Goal: Task Accomplishment & Management: Manage account settings

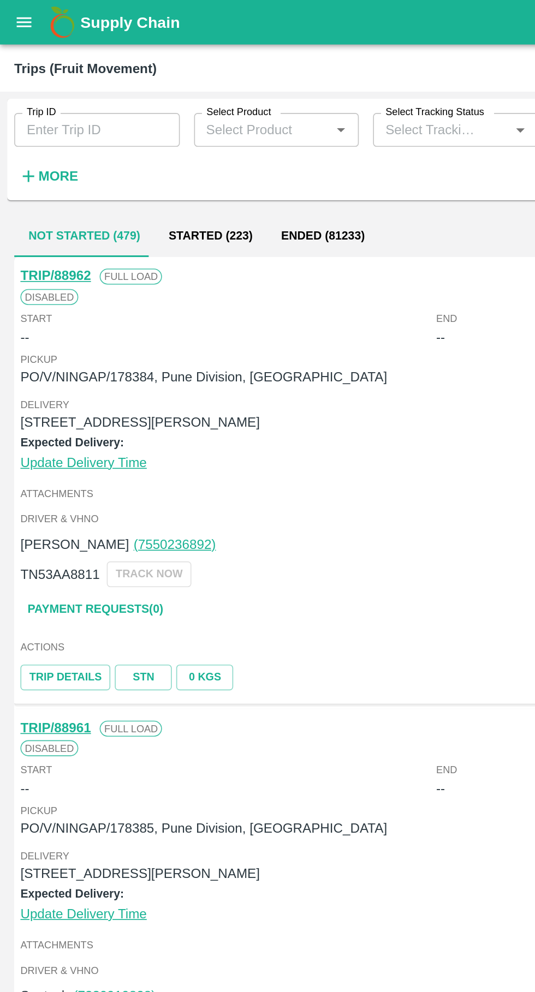
click at [44, 79] on input "Trip ID" at bounding box center [59, 79] width 101 height 21
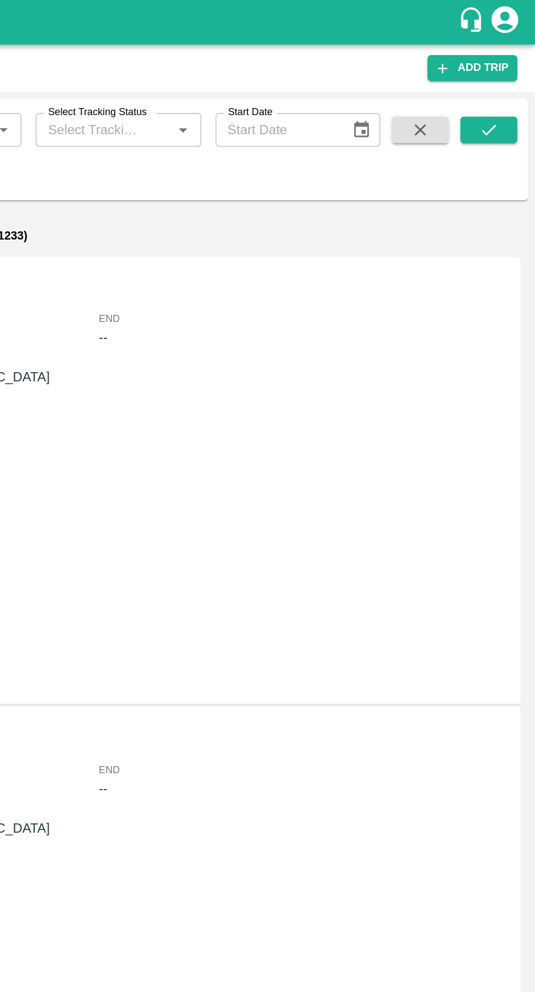
type input "88887"
click at [515, 77] on button "submit" at bounding box center [506, 79] width 35 height 16
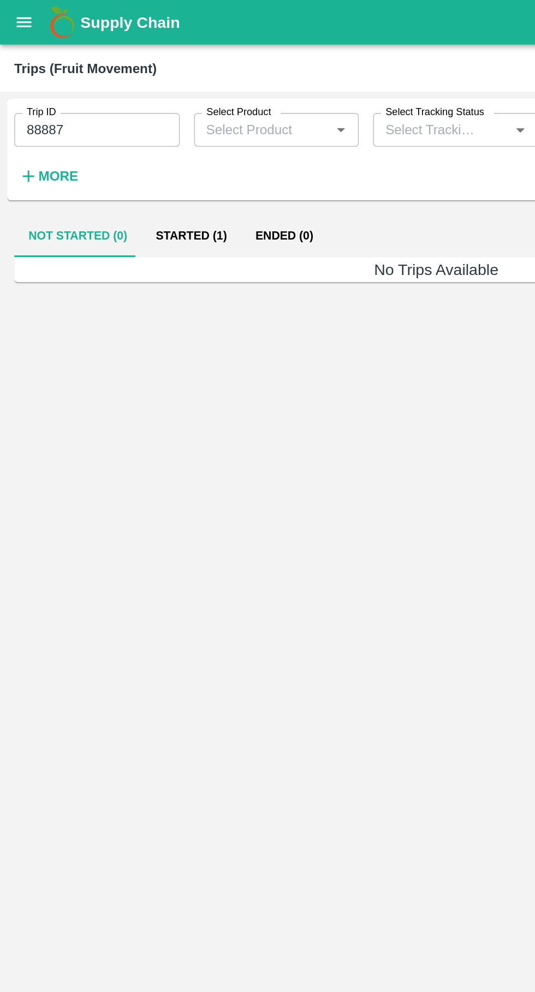
click at [114, 135] on button "Started (1)" at bounding box center [117, 144] width 61 height 26
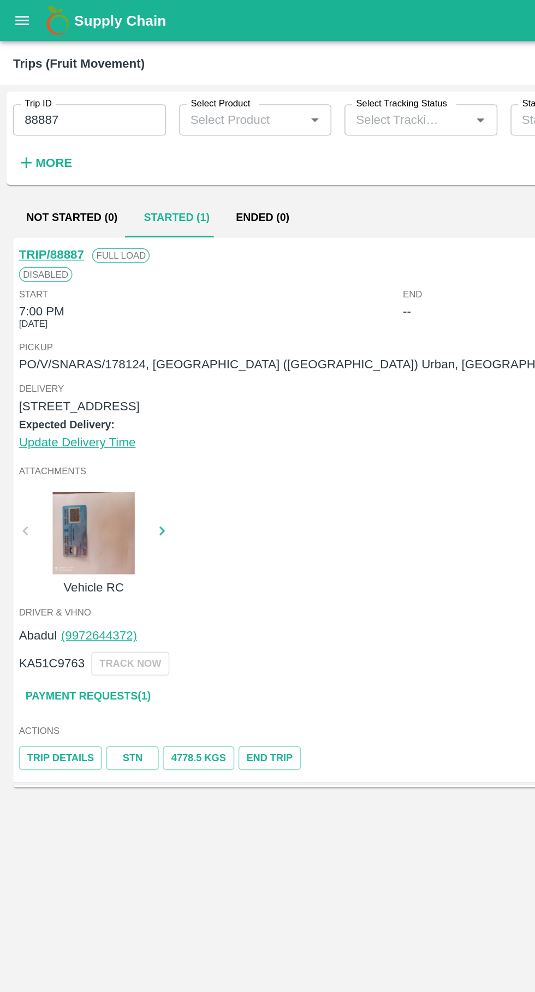
click at [15, 14] on icon "open drawer" at bounding box center [14, 13] width 9 height 6
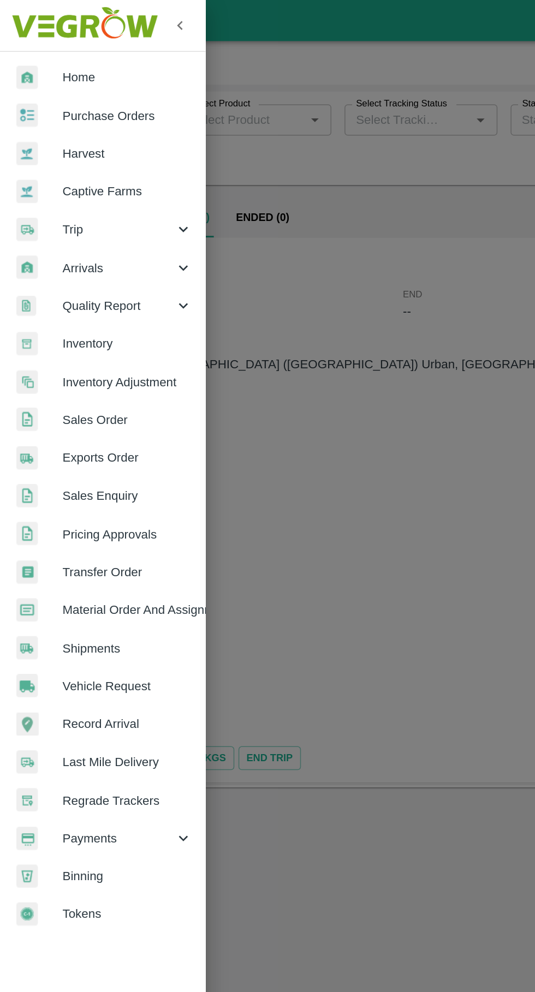
click at [50, 83] on link "Purchase Orders" at bounding box center [68, 76] width 136 height 25
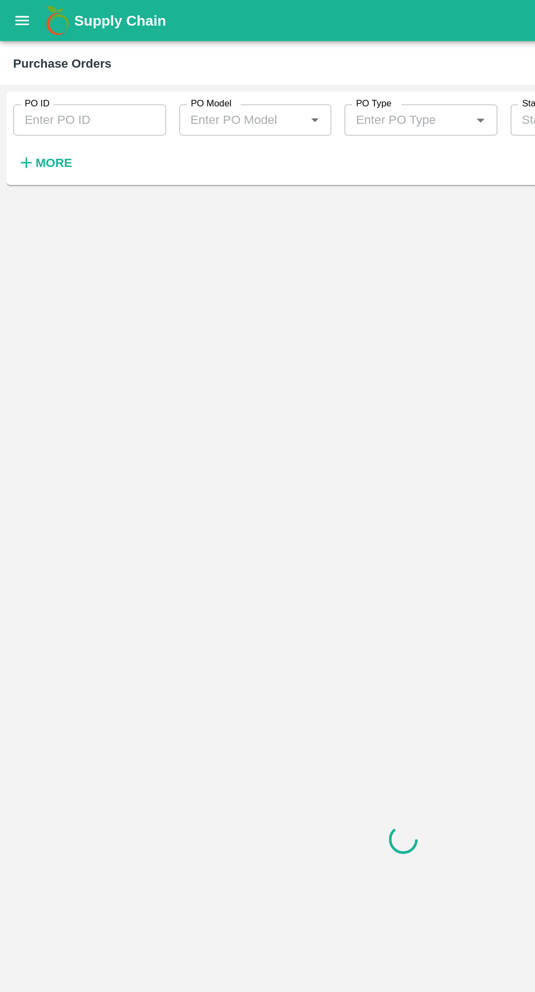
click at [52, 83] on input "PO ID" at bounding box center [59, 79] width 101 height 21
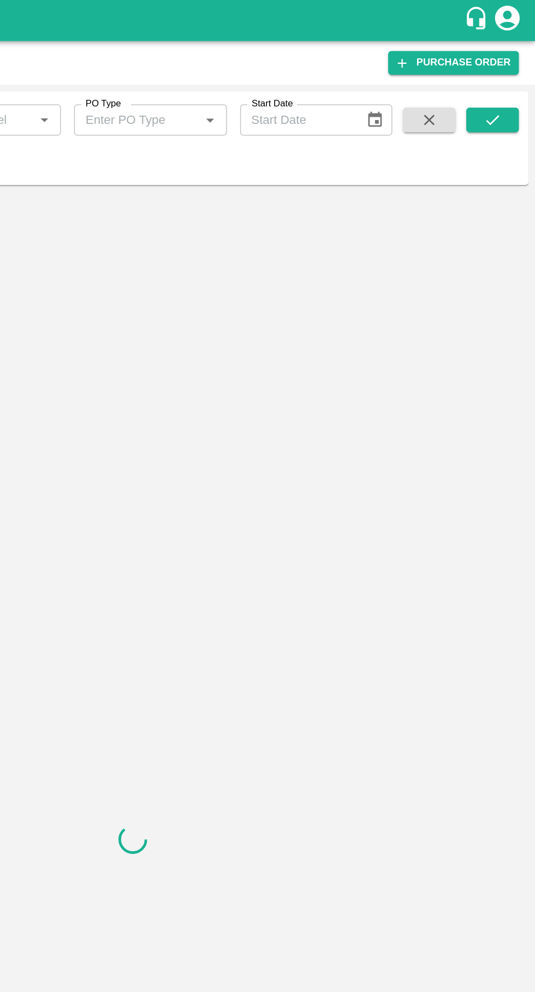
type input "178124"
click at [515, 79] on button "submit" at bounding box center [506, 79] width 35 height 16
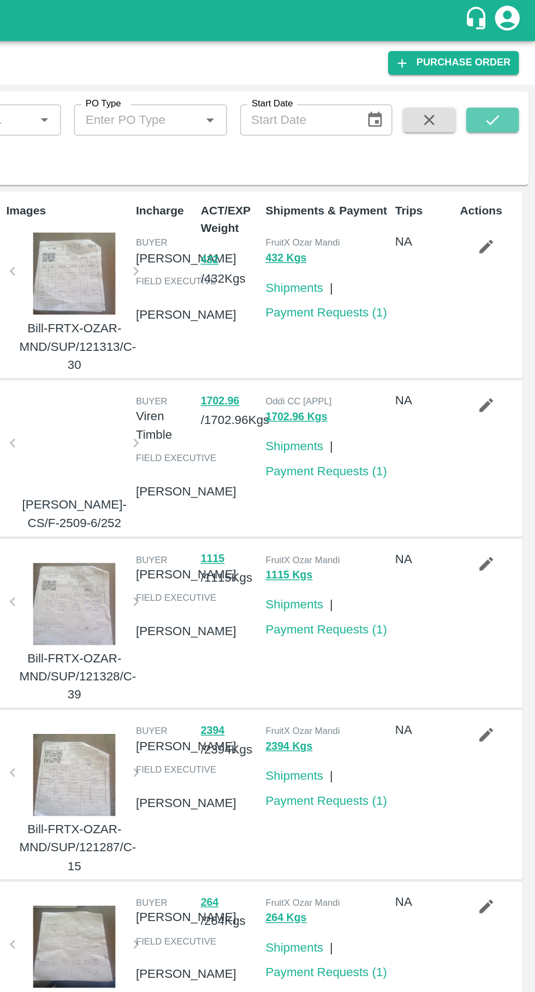
click at [506, 80] on icon "submit" at bounding box center [506, 80] width 12 height 12
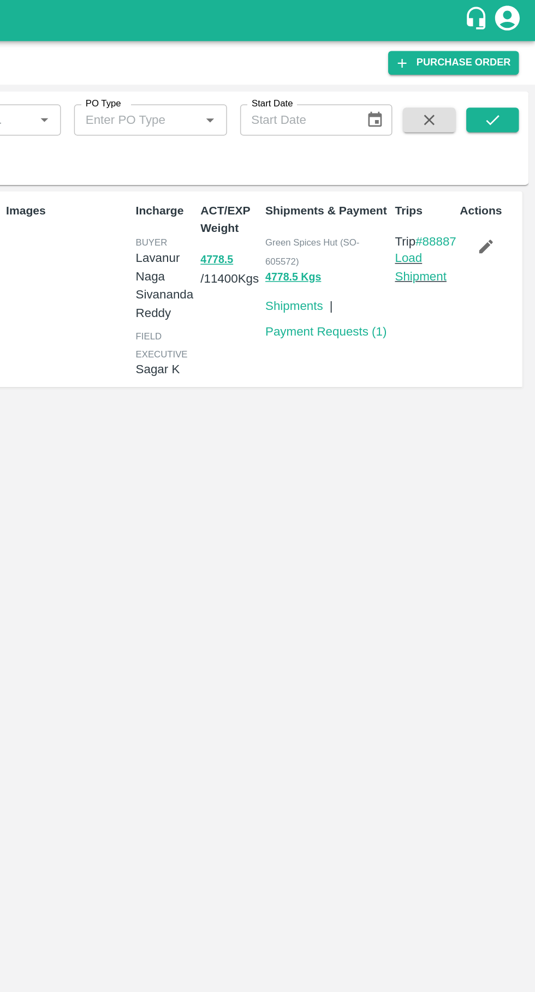
click at [461, 188] on link "Load Shipment" at bounding box center [458, 177] width 34 height 21
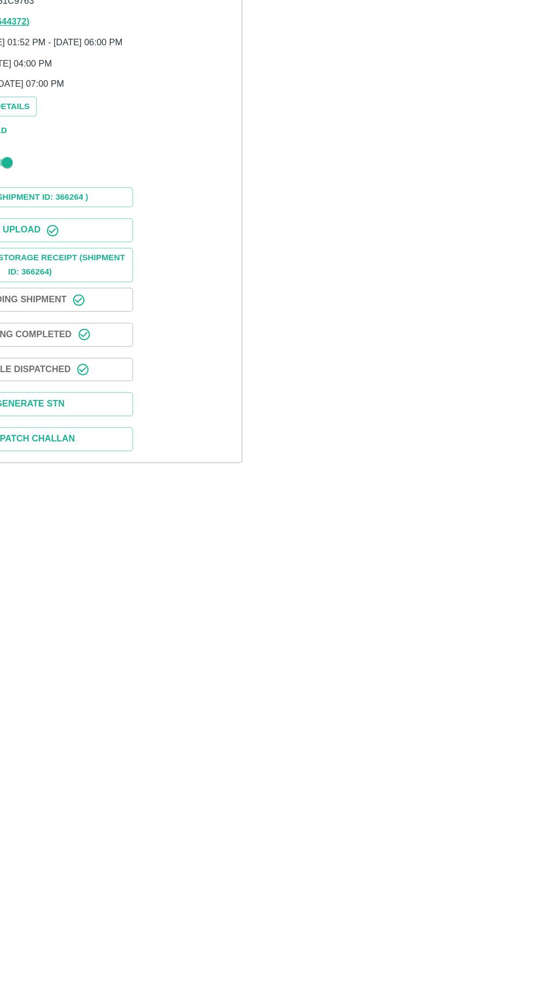
click at [115, 318] on button "Upload" at bounding box center [107, 308] width 164 height 19
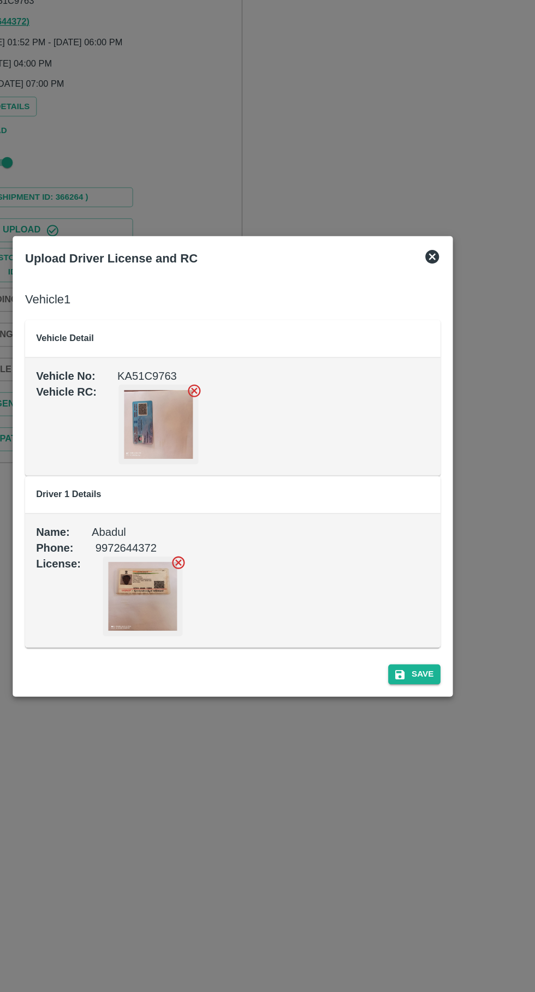
click at [427, 327] on icon at bounding box center [425, 329] width 11 height 11
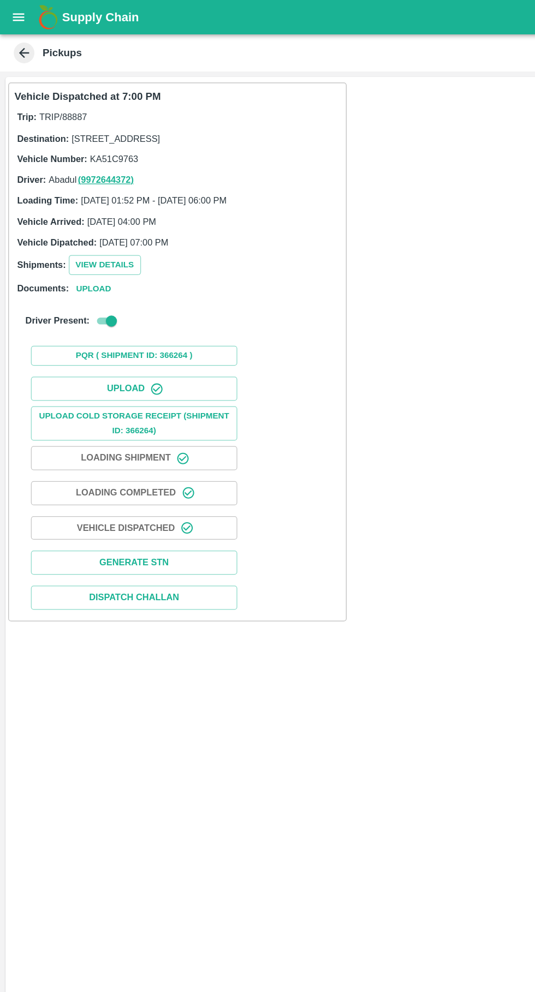
click at [13, 16] on icon "open drawer" at bounding box center [14, 13] width 9 height 6
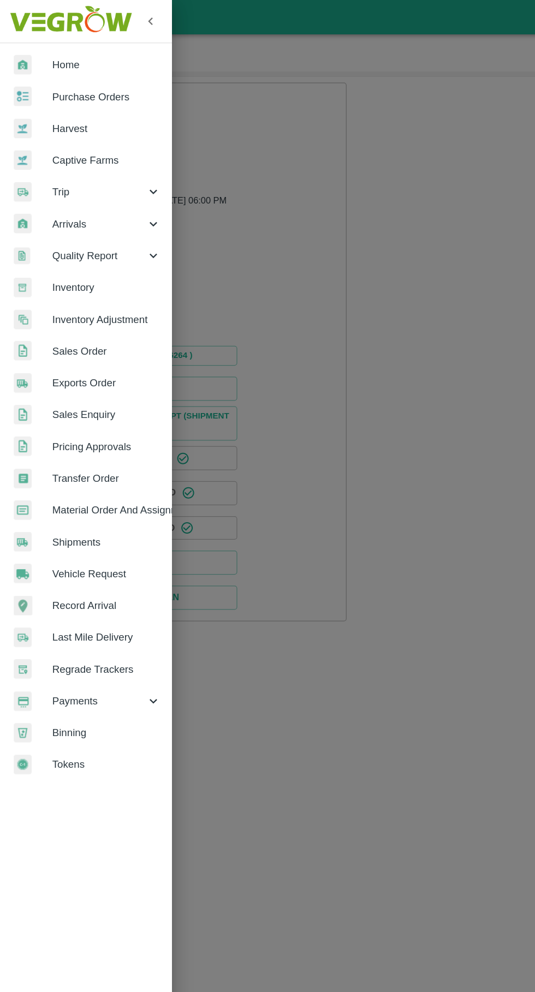
click at [41, 80] on div at bounding box center [26, 77] width 31 height 16
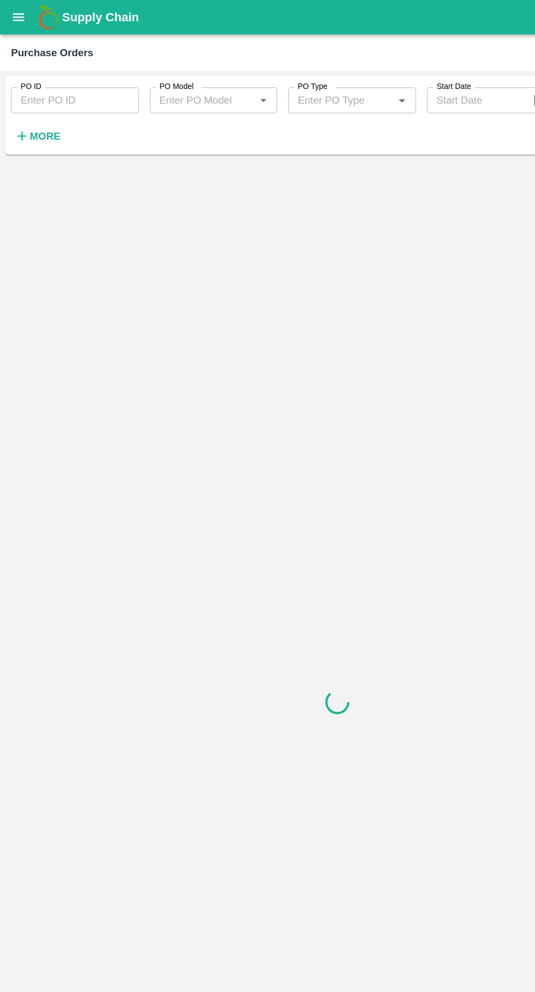
click at [15, 14] on icon "open drawer" at bounding box center [14, 13] width 9 height 6
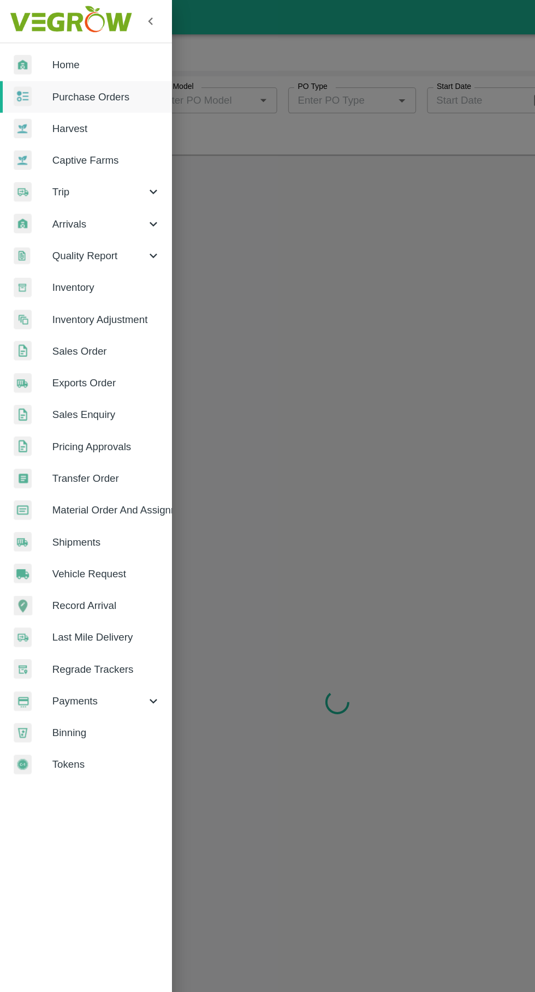
click at [48, 153] on span "Trip" at bounding box center [78, 152] width 74 height 12
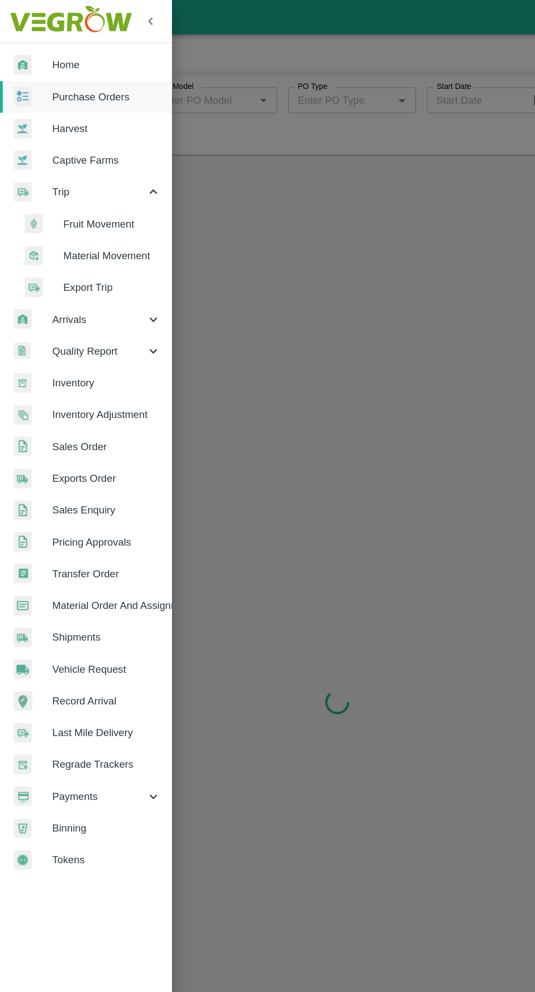
click at [76, 180] on span "Fruit Movement" at bounding box center [88, 178] width 77 height 12
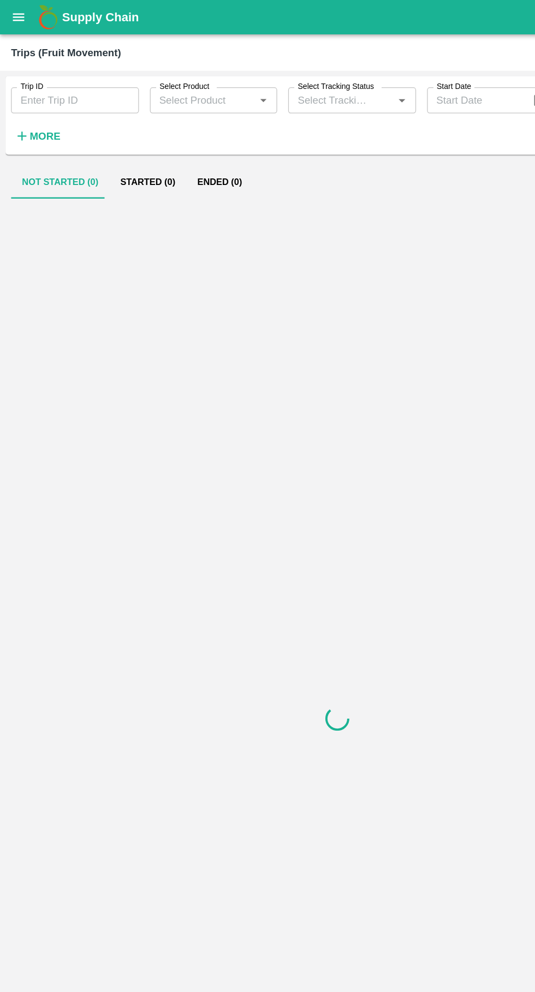
click at [40, 83] on input "Trip ID" at bounding box center [59, 79] width 101 height 21
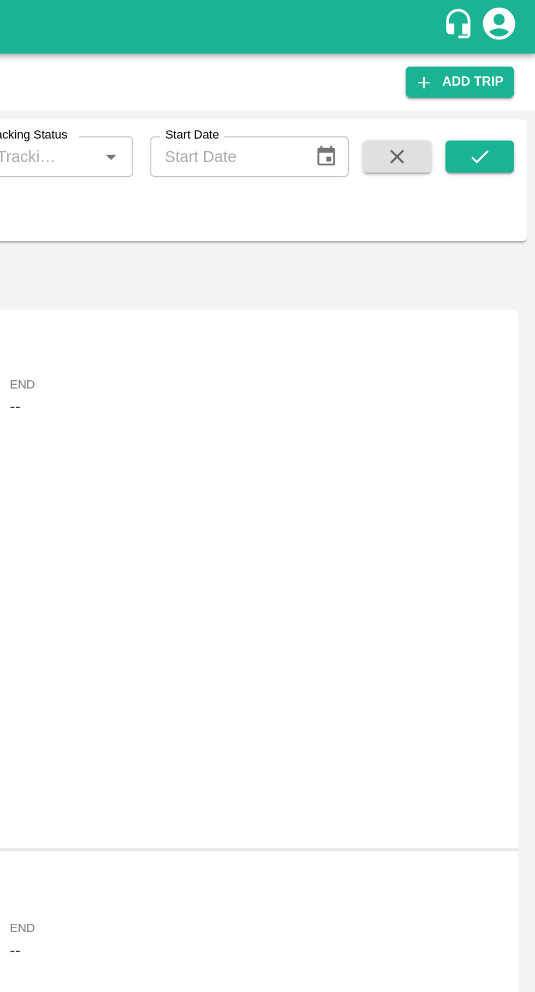
type input "88886"
click at [510, 75] on icon "submit" at bounding box center [506, 80] width 12 height 12
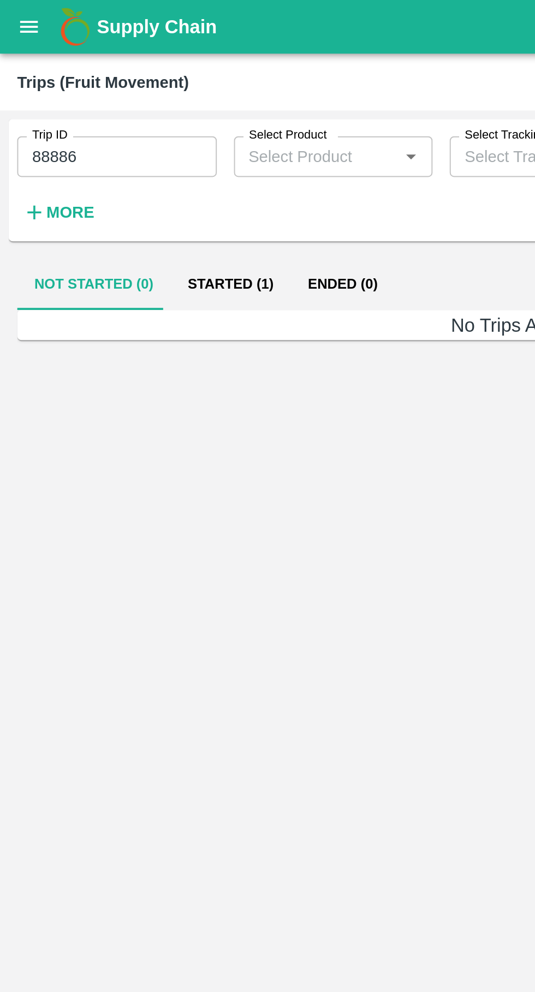
click at [112, 137] on button "Started (1)" at bounding box center [117, 144] width 61 height 26
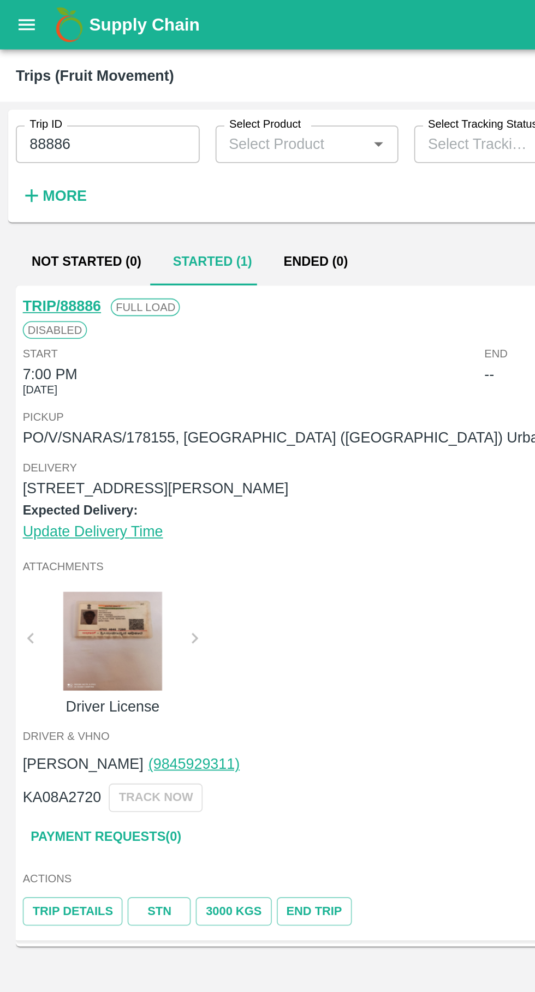
click at [14, 25] on button "open drawer" at bounding box center [14, 13] width 25 height 25
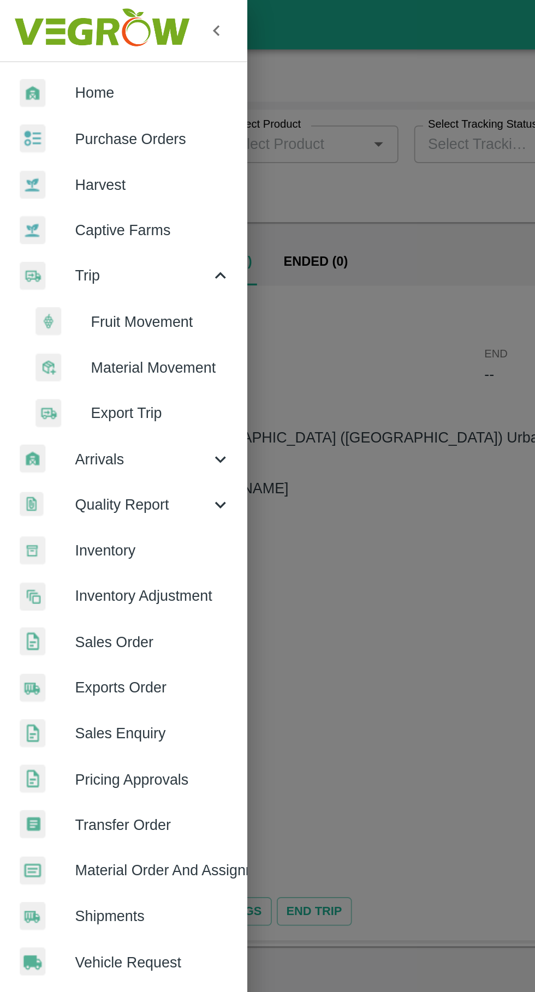
click at [51, 73] on span "Purchase Orders" at bounding box center [84, 77] width 86 height 12
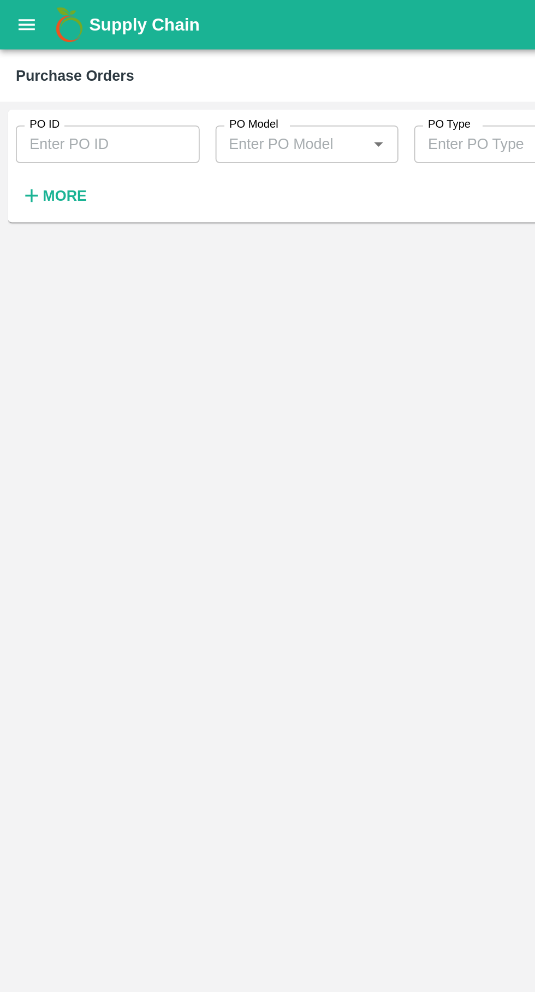
click at [33, 80] on input "PO ID" at bounding box center [59, 79] width 101 height 21
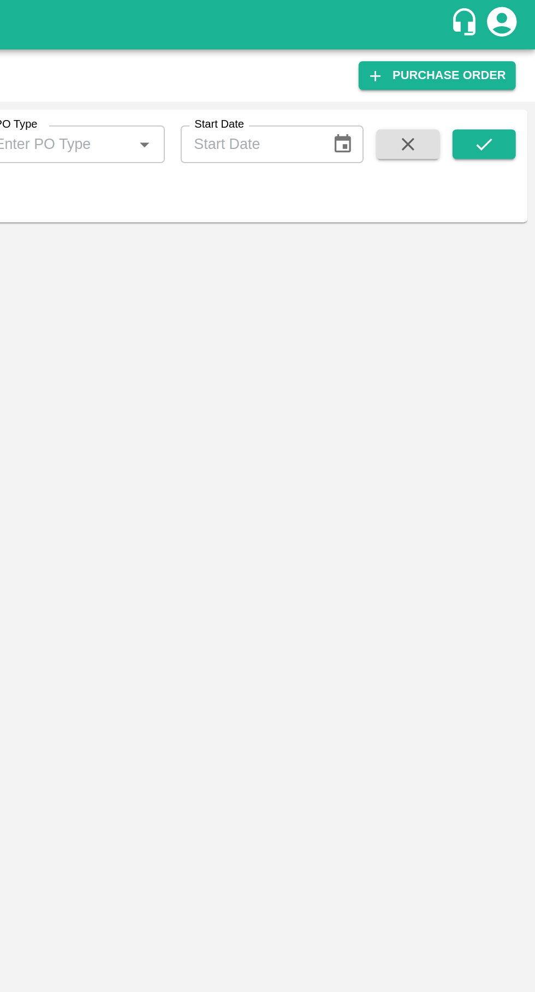
type input "178155"
click at [508, 80] on icon "submit" at bounding box center [506, 80] width 12 height 12
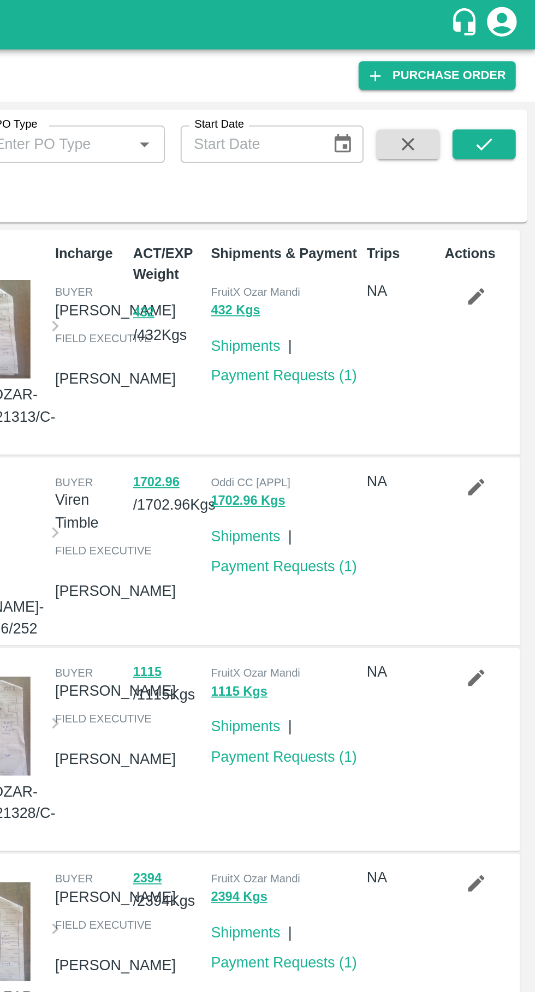
click at [511, 79] on icon "submit" at bounding box center [506, 80] width 12 height 12
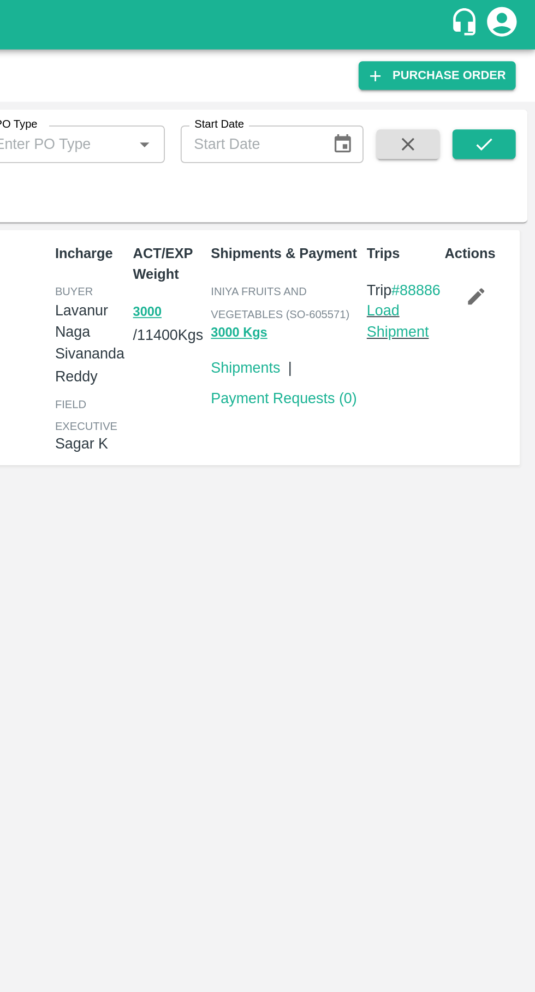
click at [465, 188] on link "Load Shipment" at bounding box center [458, 177] width 34 height 21
click at [459, 188] on link "Load Shipment" at bounding box center [458, 177] width 34 height 21
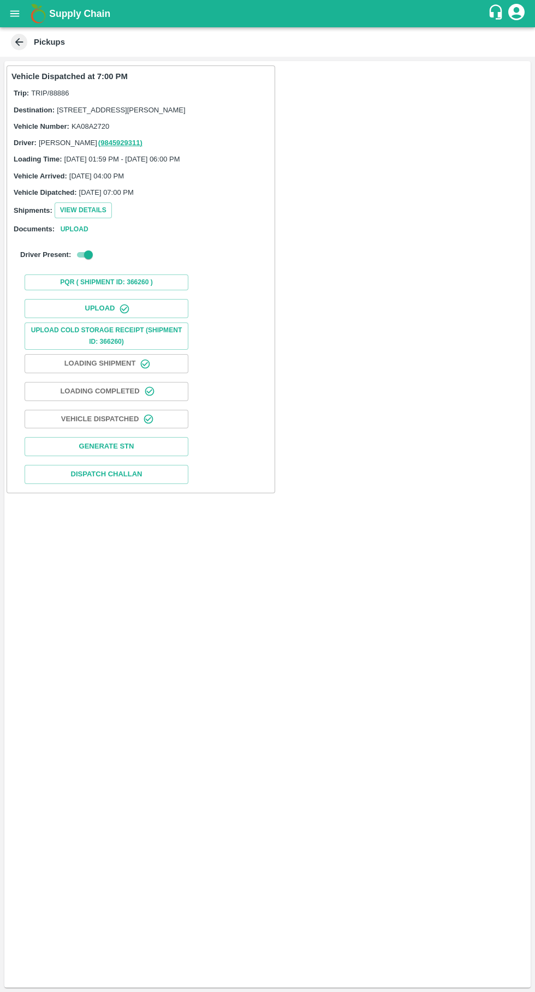
click at [132, 317] on button "Upload" at bounding box center [107, 308] width 164 height 19
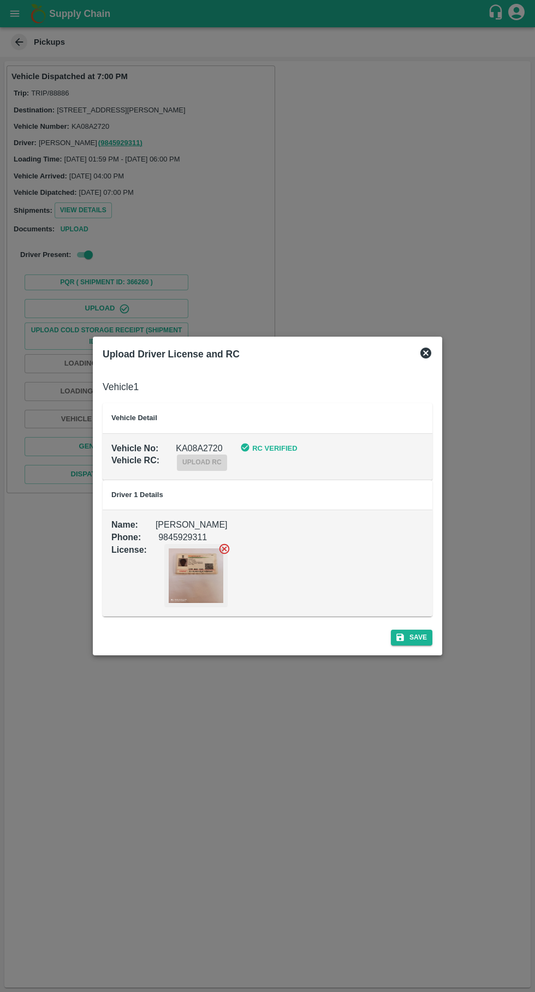
click at [263, 454] on span "RC Verified" at bounding box center [274, 448] width 45 height 13
click at [428, 357] on icon at bounding box center [425, 352] width 11 height 11
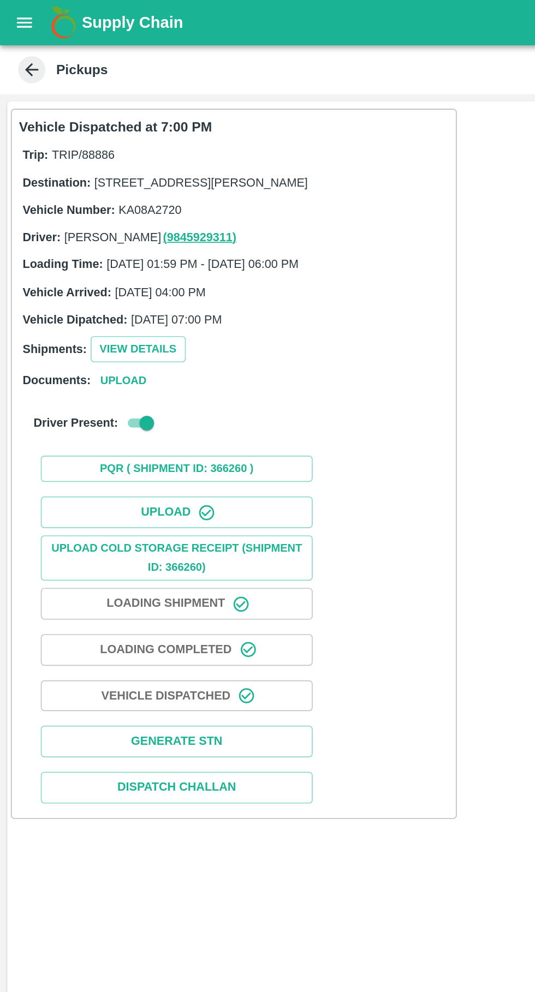
click at [15, 14] on icon "open drawer" at bounding box center [14, 13] width 9 height 6
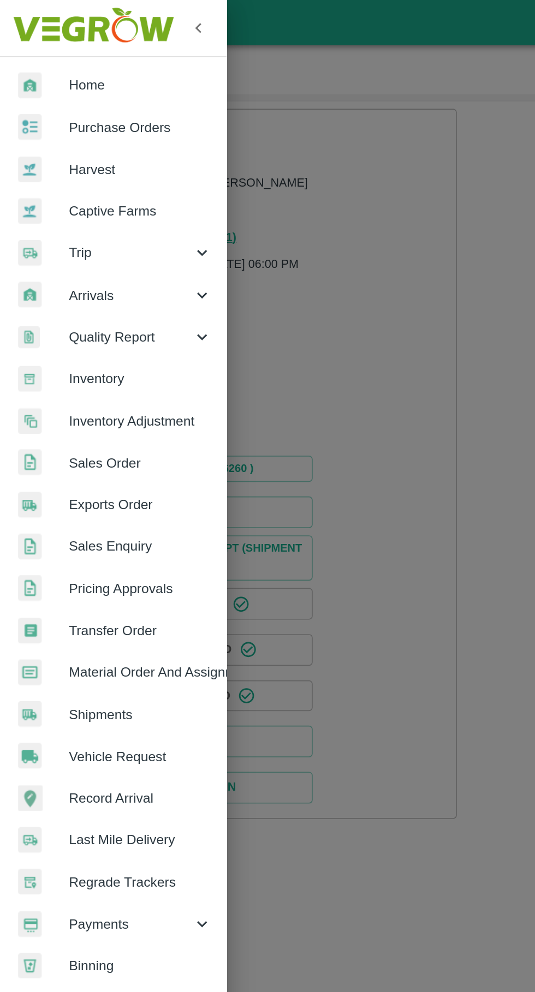
click at [46, 153] on span "Trip" at bounding box center [78, 152] width 74 height 12
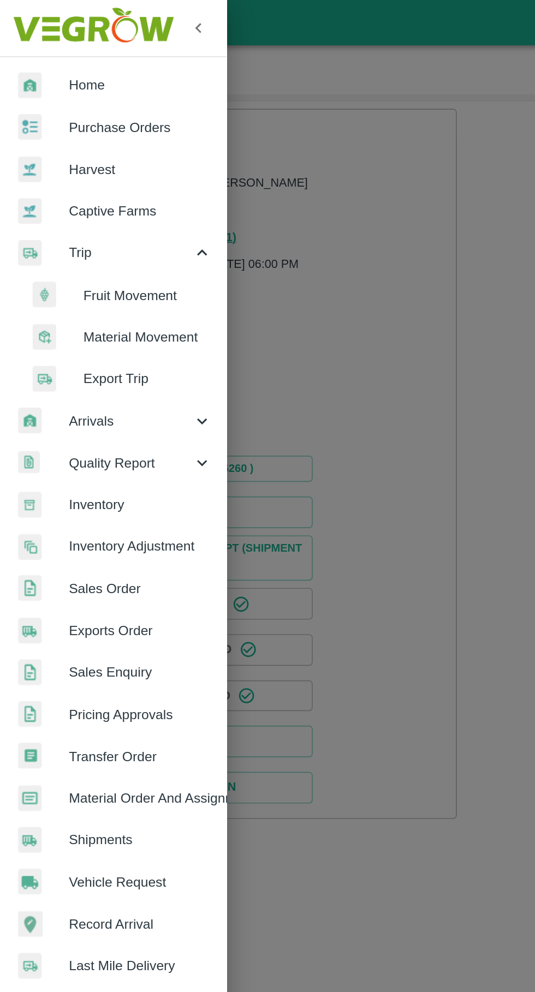
click at [68, 184] on span "Fruit Movement" at bounding box center [88, 178] width 77 height 12
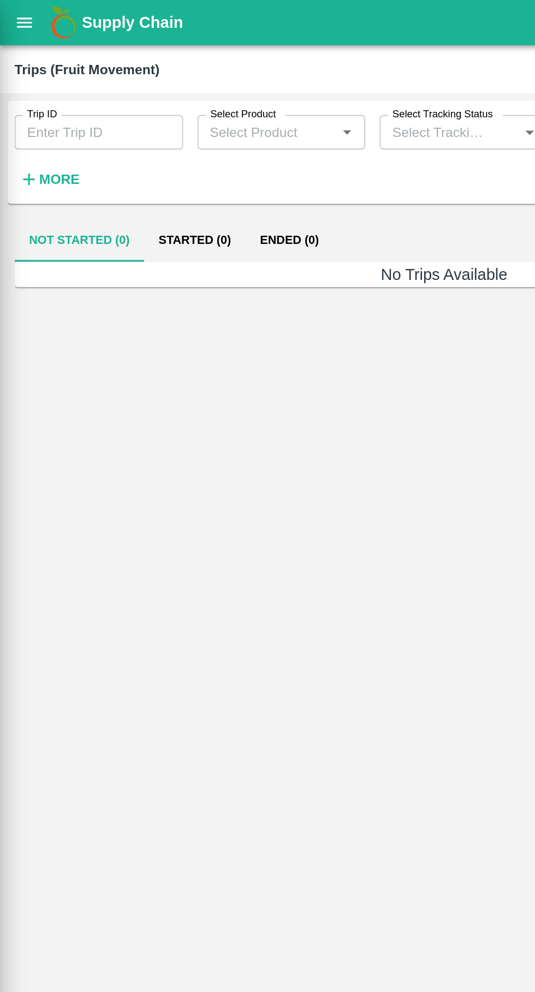
click at [63, 172] on div at bounding box center [267, 496] width 535 height 992
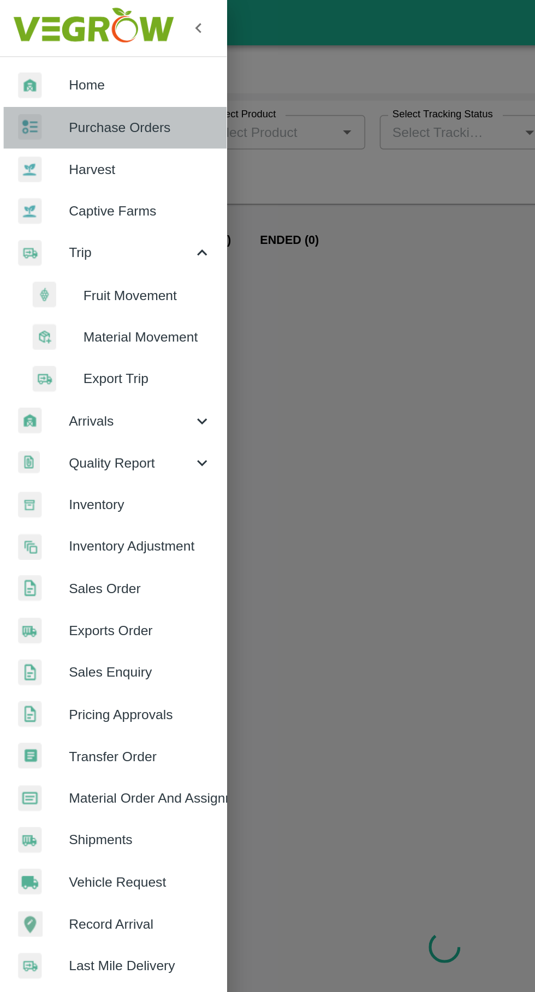
click at [55, 82] on span "Purchase Orders" at bounding box center [84, 77] width 86 height 12
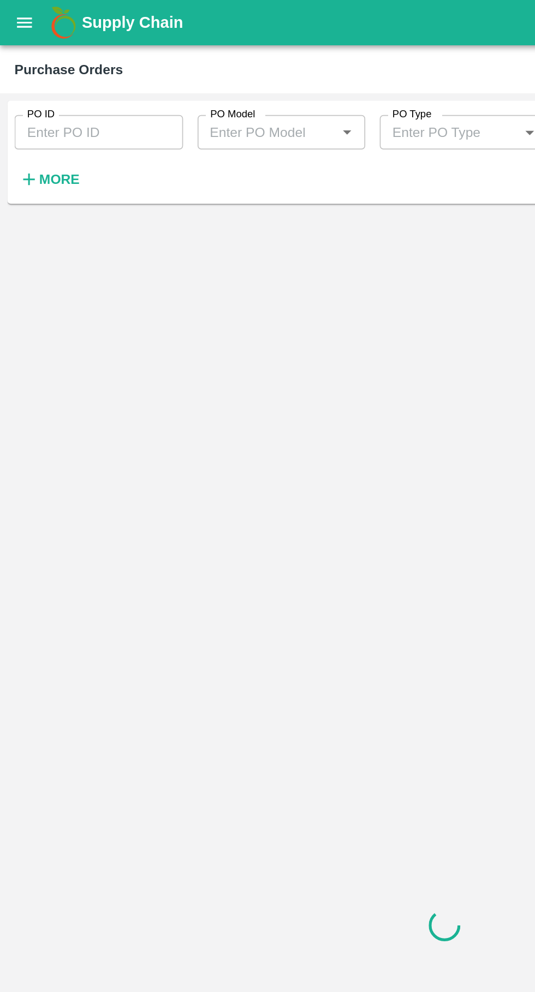
click at [14, 15] on icon "open drawer" at bounding box center [15, 14] width 12 height 12
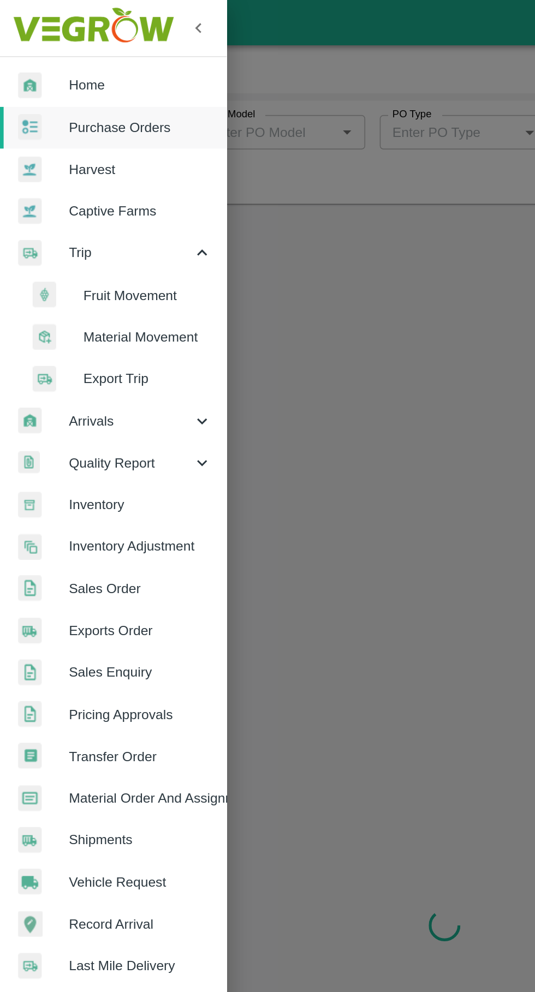
click at [65, 184] on li "Fruit Movement" at bounding box center [73, 177] width 128 height 25
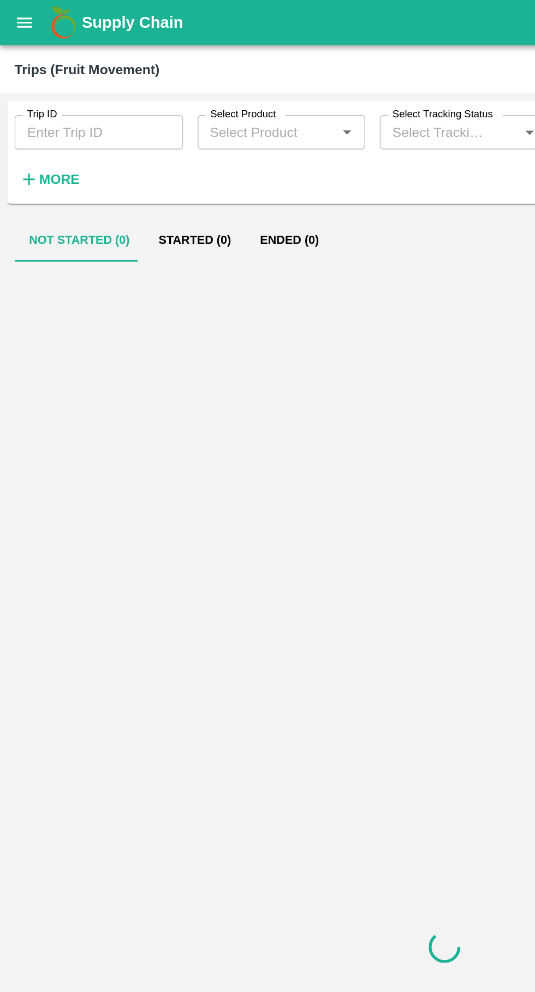
click at [40, 82] on input "Trip ID" at bounding box center [59, 79] width 101 height 21
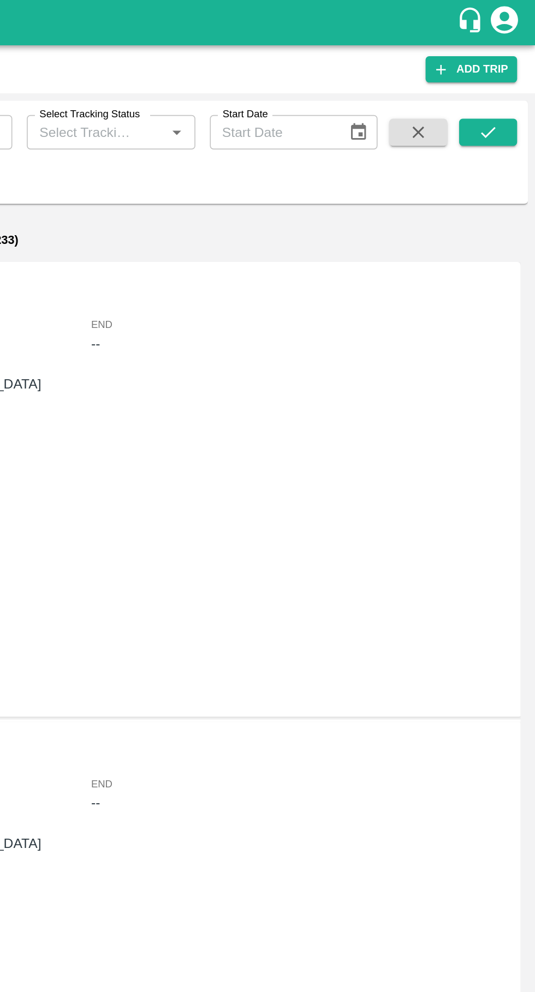
type input "88886"
click at [515, 84] on button "submit" at bounding box center [506, 79] width 35 height 16
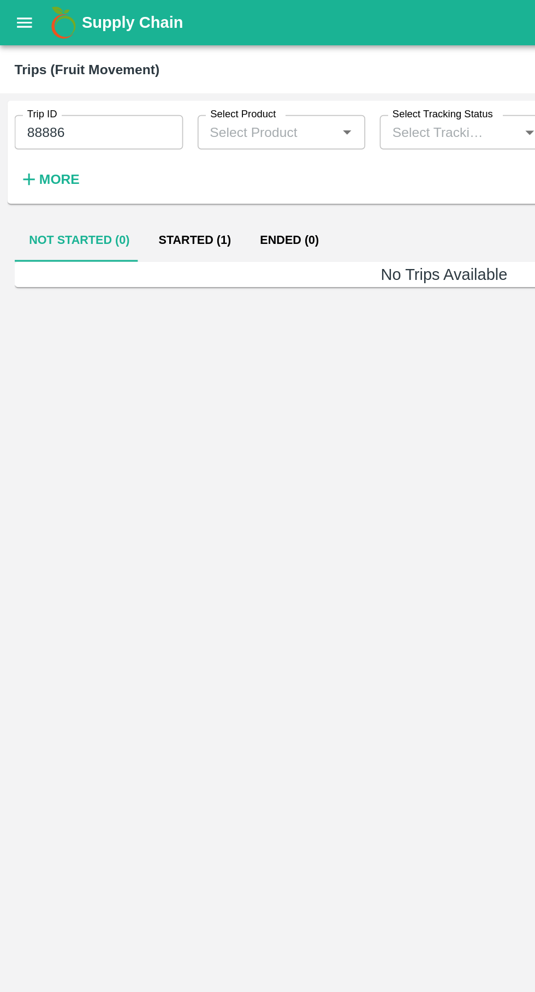
click at [115, 135] on button "Started (1)" at bounding box center [117, 144] width 61 height 26
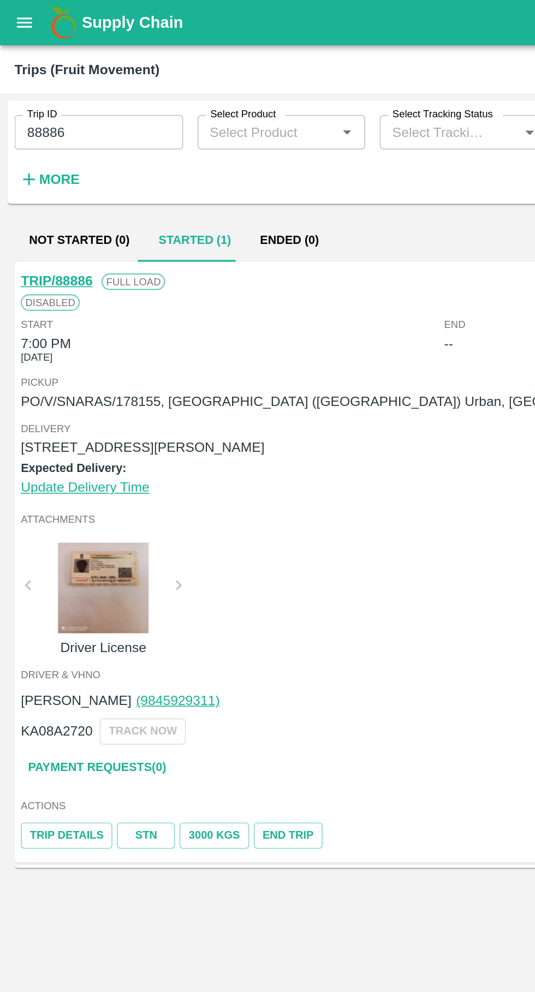
click at [41, 170] on link "TRIP/88886" at bounding box center [34, 169] width 43 height 9
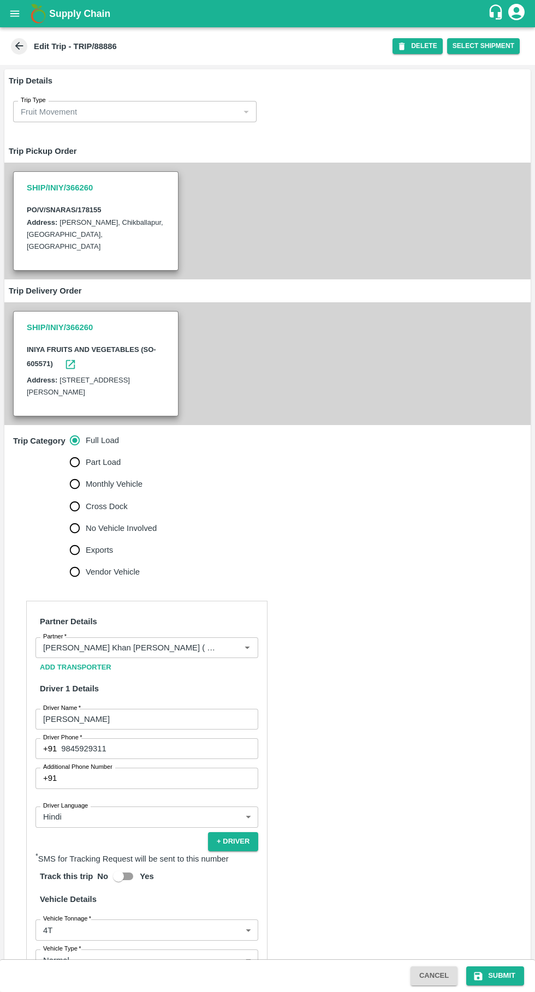
click at [165, 651] on input "Partner   *" at bounding box center [131, 647] width 184 height 14
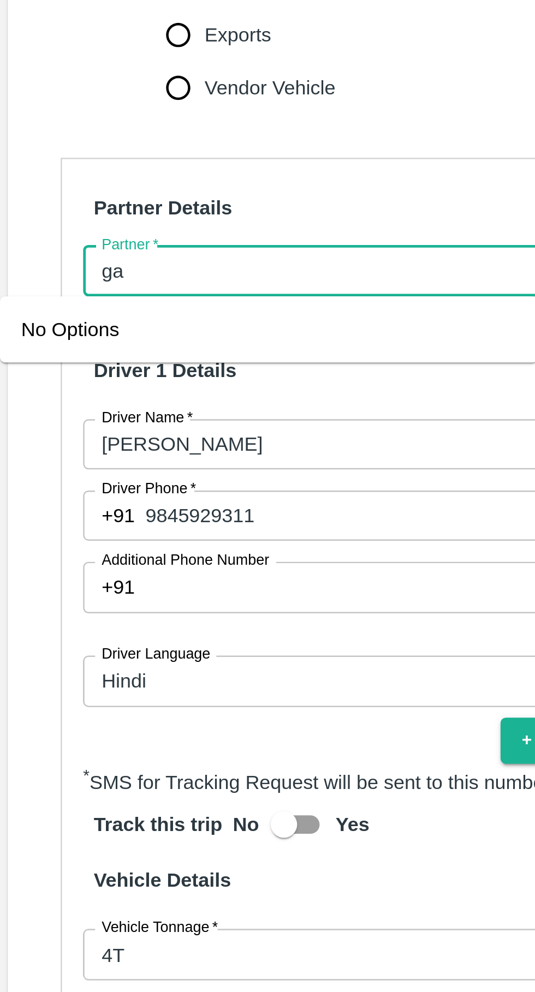
type input "g"
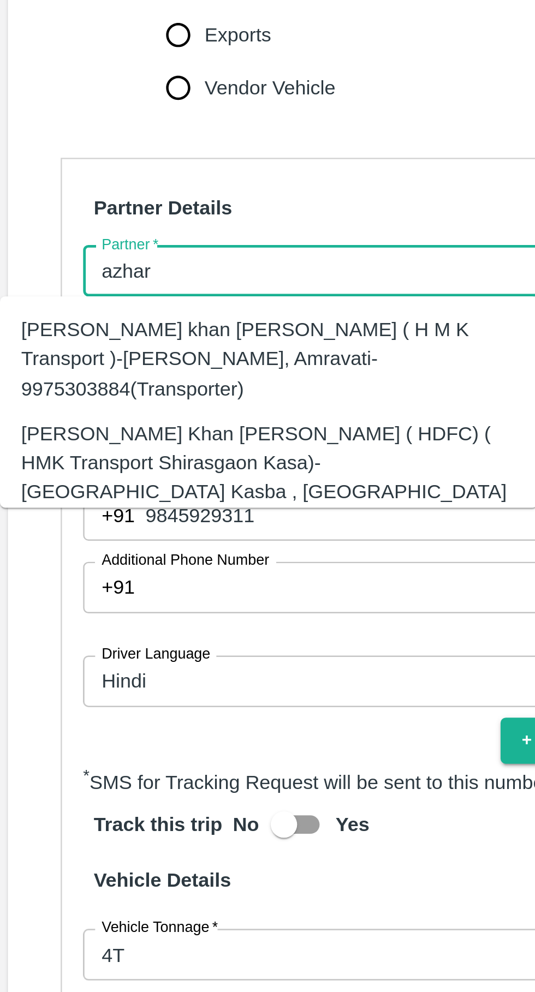
click at [158, 709] on div "[PERSON_NAME] Khan [PERSON_NAME] ( HDFC) ( HMK Transport Shirasgaon Kasa)-[GEOG…" at bounding box center [112, 733] width 205 height 49
type input "Azhar Ahmad Khan Aziz Ahmad ( HDFC) ( HMK Transport Shirasgaon Kasa)-Shirasgaon…"
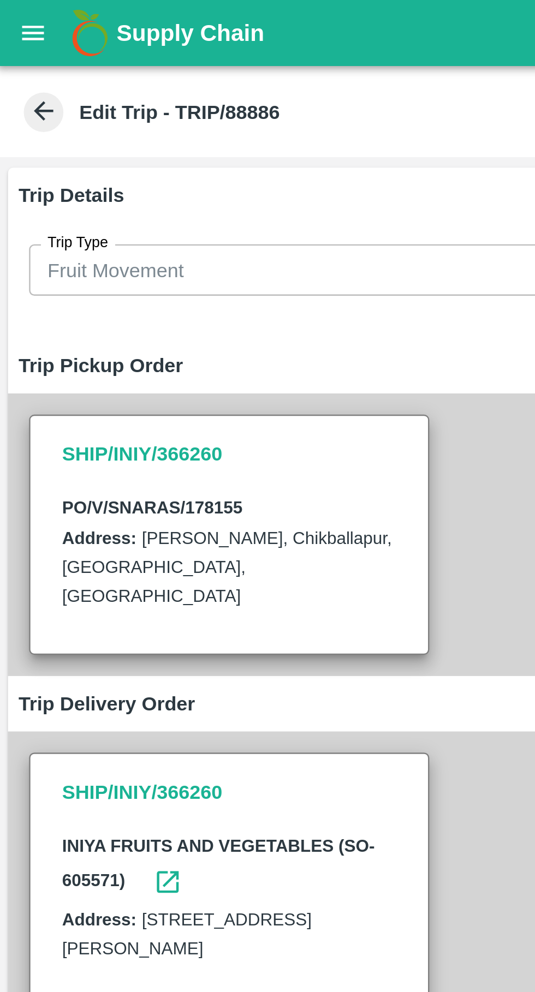
click at [17, 21] on button "open drawer" at bounding box center [14, 13] width 25 height 25
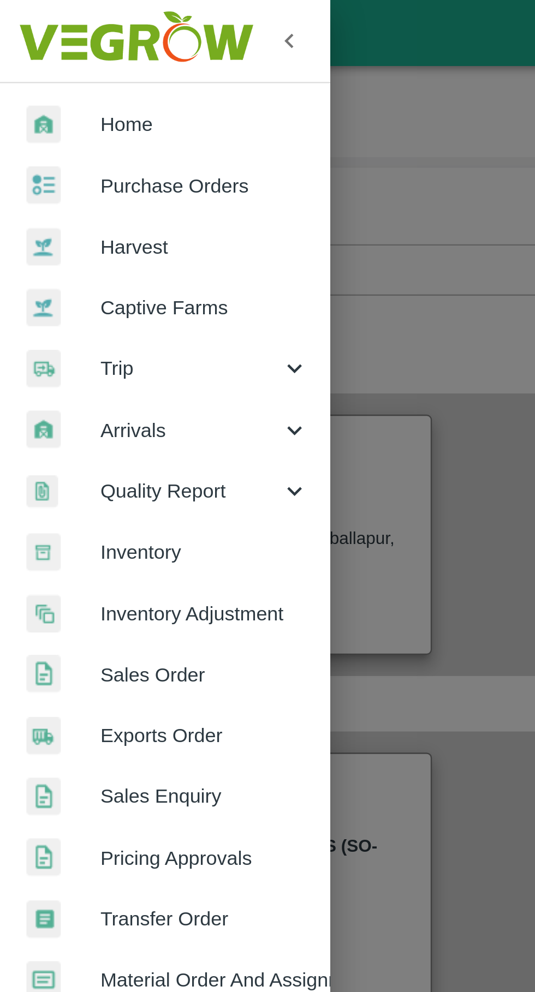
click at [84, 160] on div "Trip" at bounding box center [68, 152] width 136 height 25
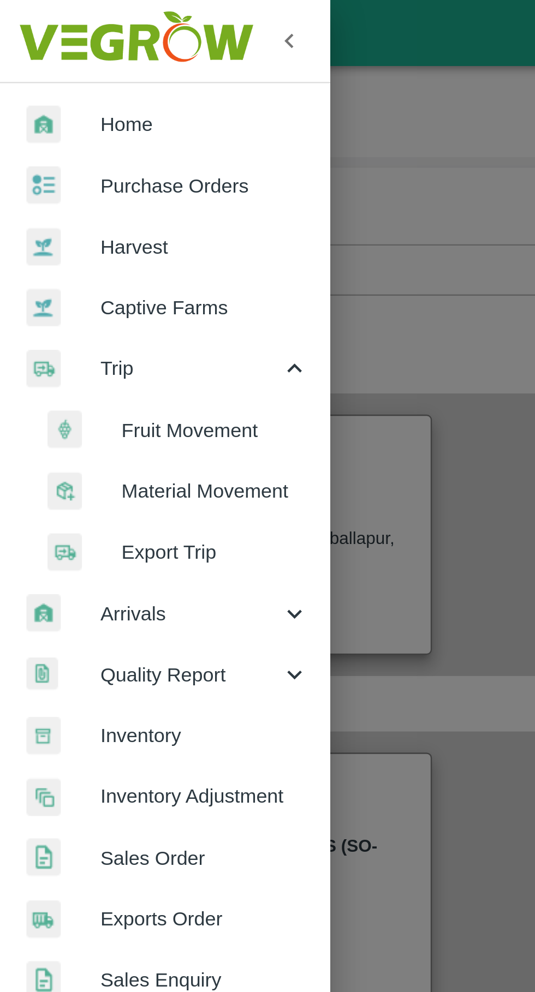
click at [94, 196] on li "Material Movement" at bounding box center [73, 202] width 128 height 25
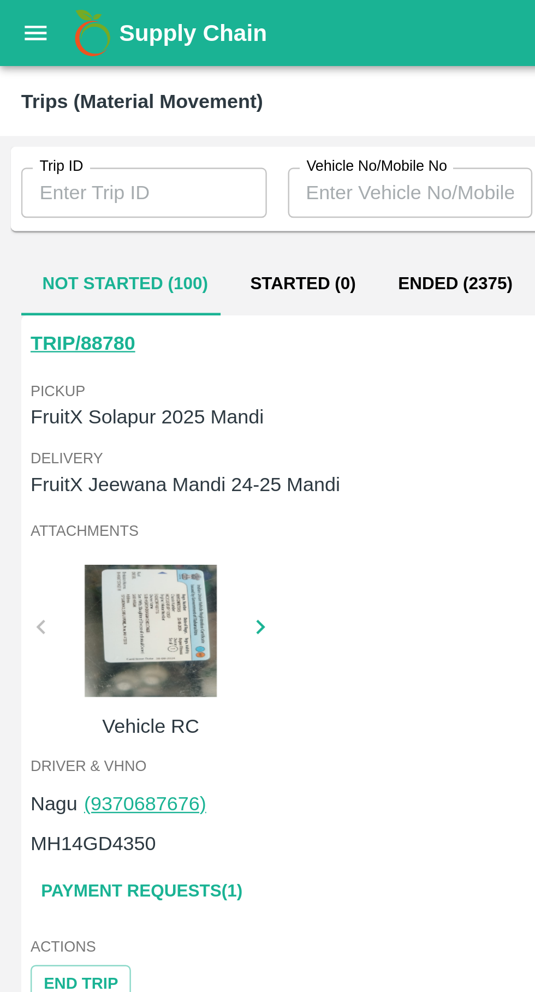
click at [63, 76] on input "Trip ID" at bounding box center [59, 79] width 101 height 21
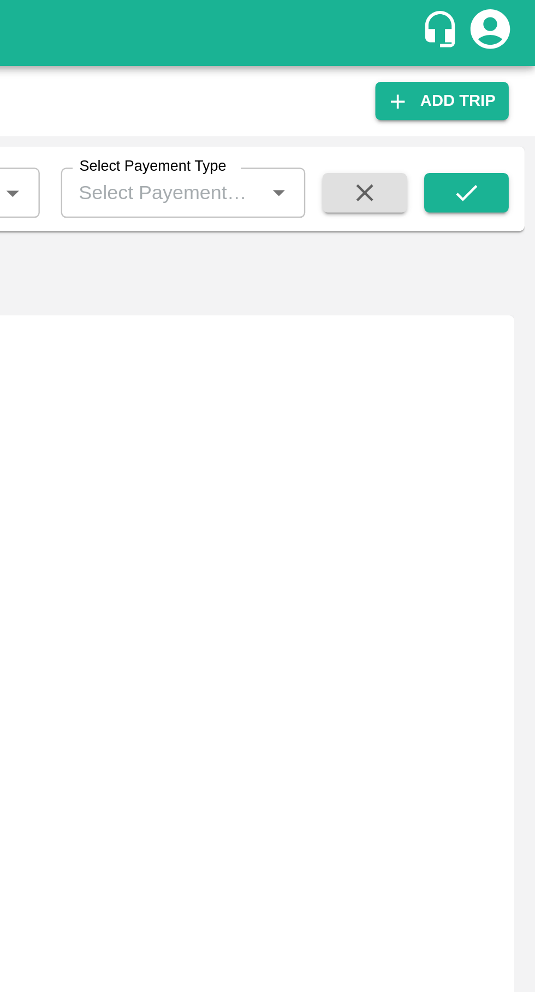
type input "88961"
click at [506, 76] on icon "submit" at bounding box center [506, 80] width 12 height 12
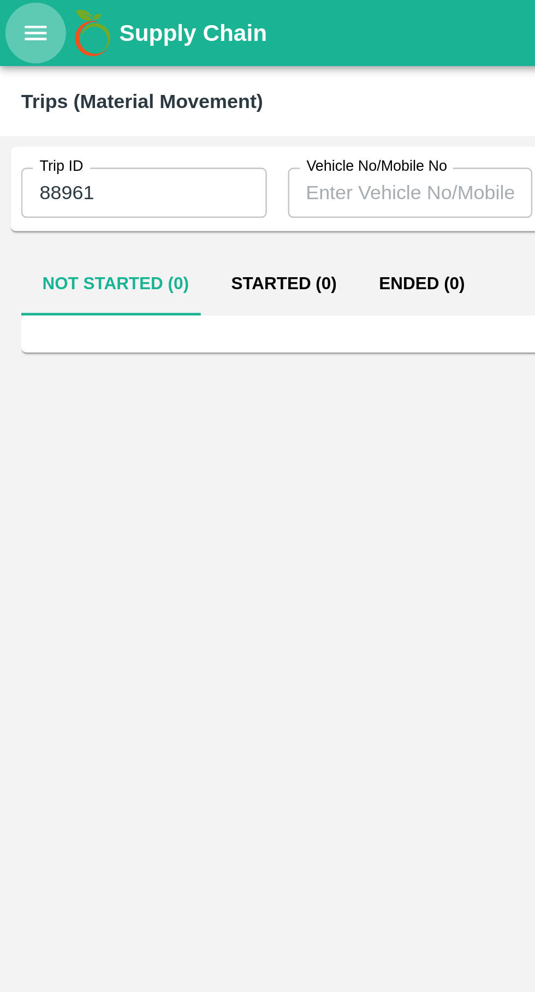
click at [14, 15] on icon "open drawer" at bounding box center [15, 14] width 12 height 12
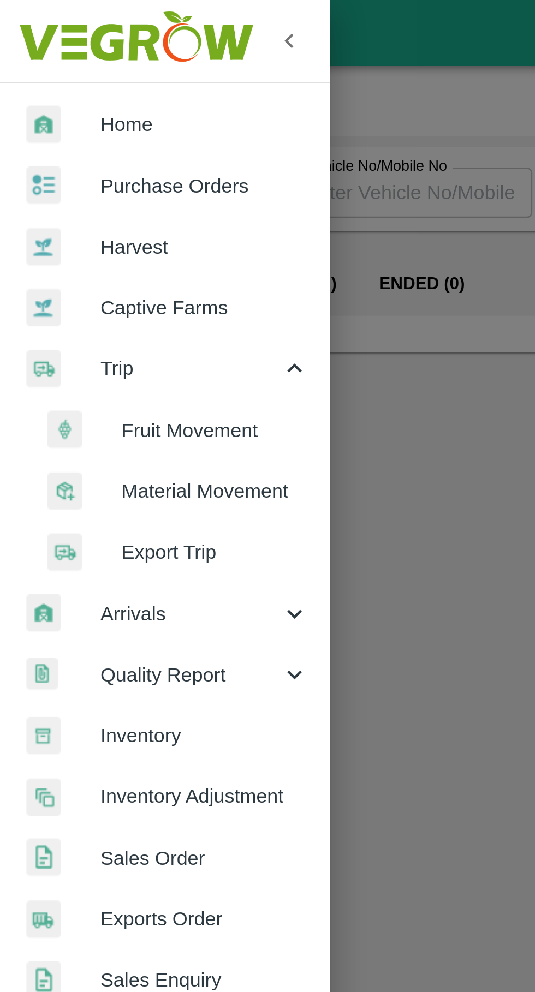
click at [81, 151] on span "Trip" at bounding box center [78, 152] width 74 height 12
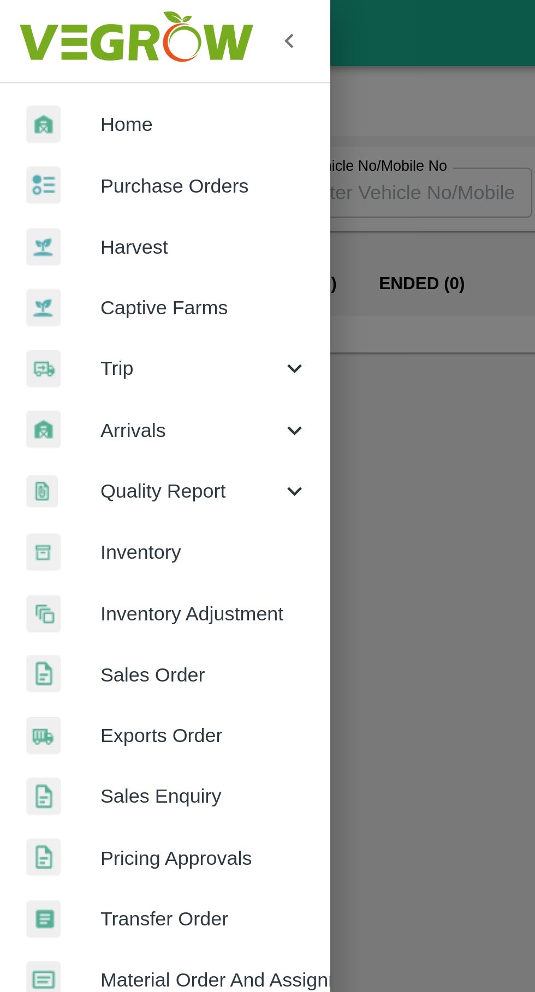
click at [80, 152] on span "Trip" at bounding box center [78, 152] width 74 height 12
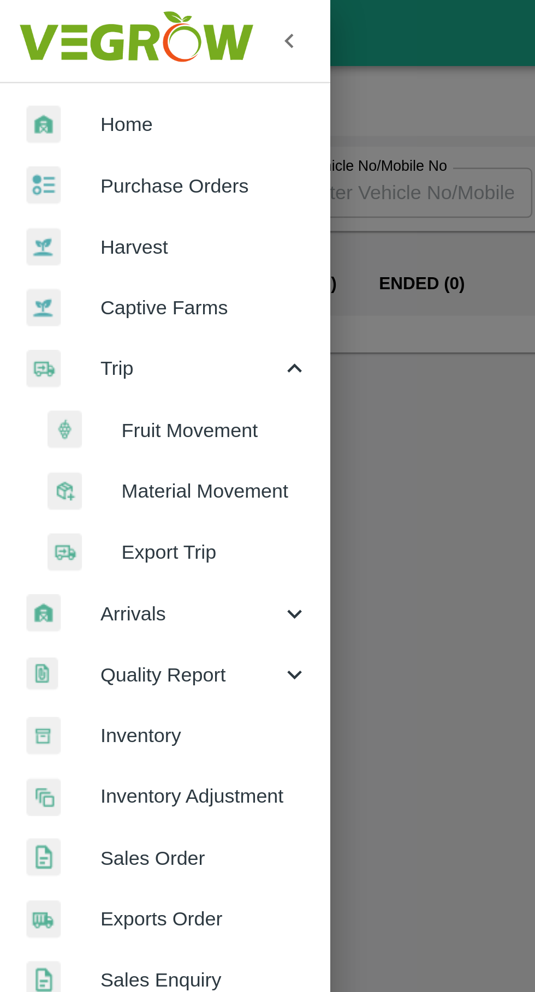
click at [96, 172] on span "Fruit Movement" at bounding box center [88, 178] width 77 height 12
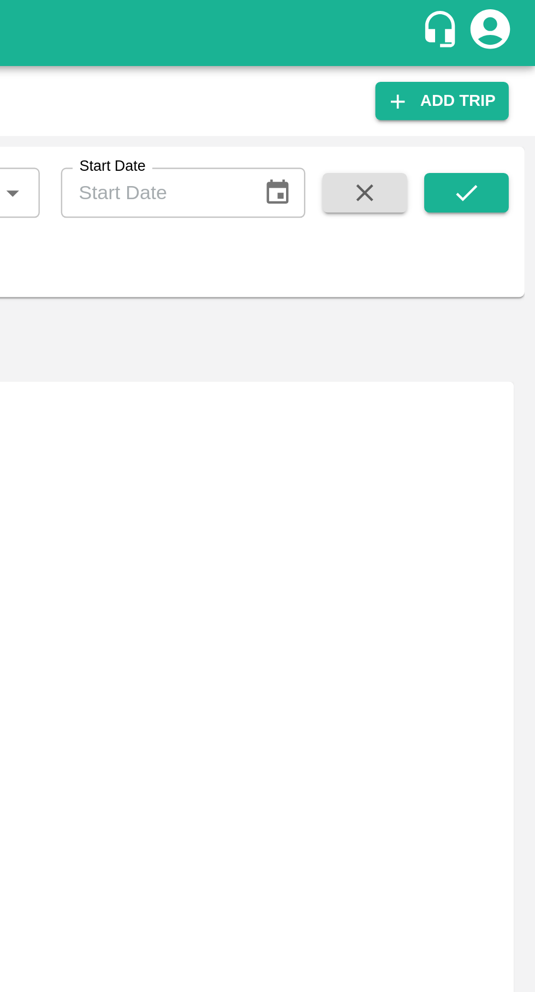
click at [505, 76] on icon "submit" at bounding box center [506, 80] width 12 height 12
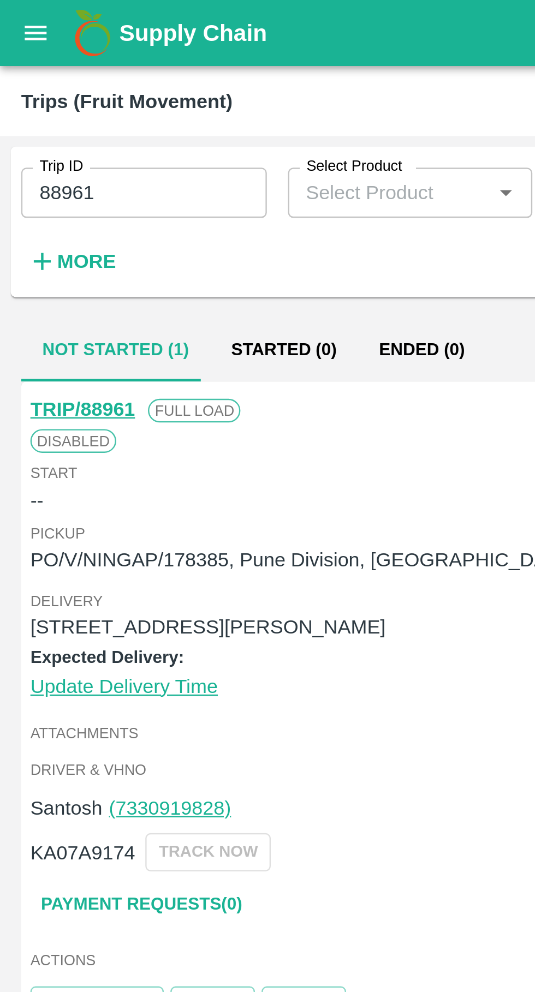
click at [38, 167] on link "TRIP/88961" at bounding box center [34, 169] width 43 height 9
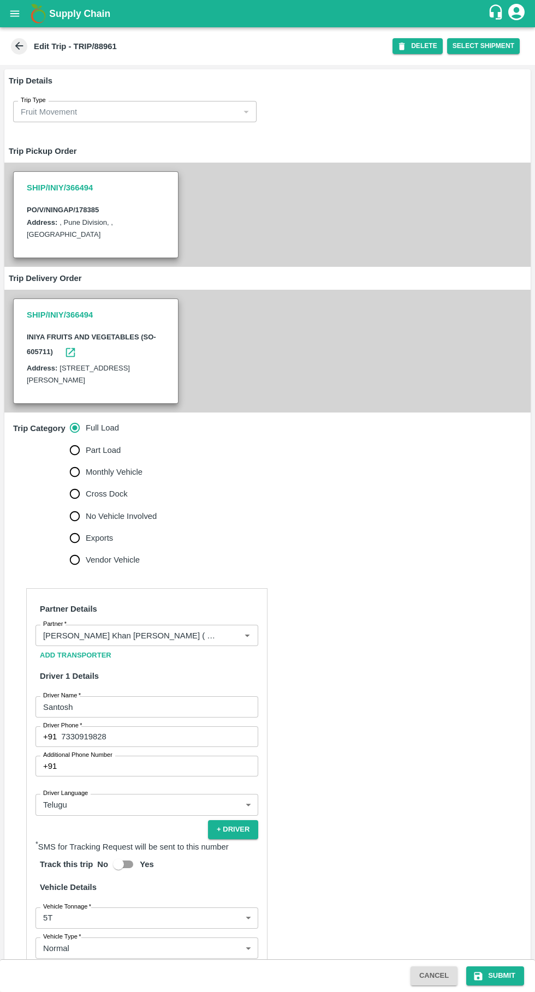
click at [195, 630] on input "Partner   *" at bounding box center [131, 635] width 184 height 14
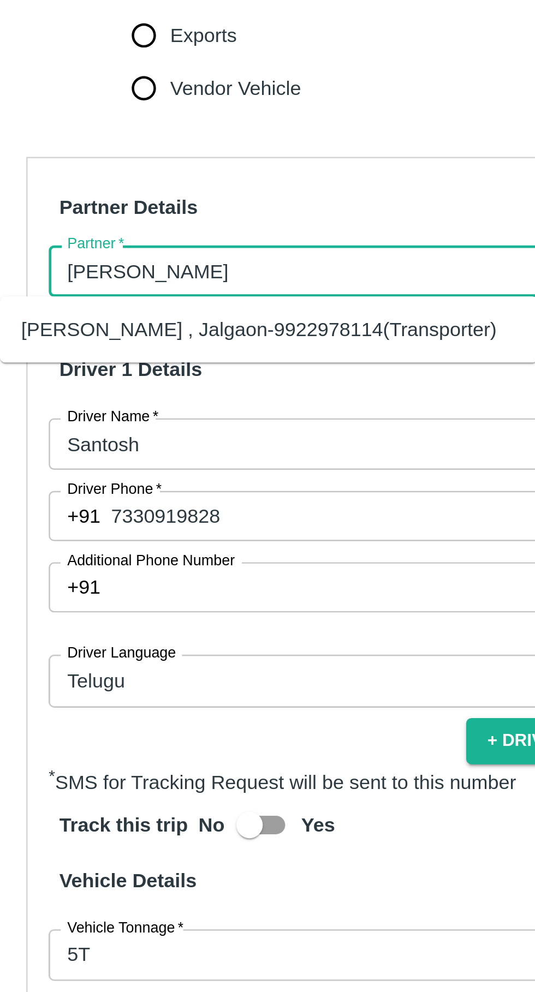
click at [148, 656] on div "[PERSON_NAME] , Jalgaon-9922978114(Transporter)" at bounding box center [122, 659] width 196 height 12
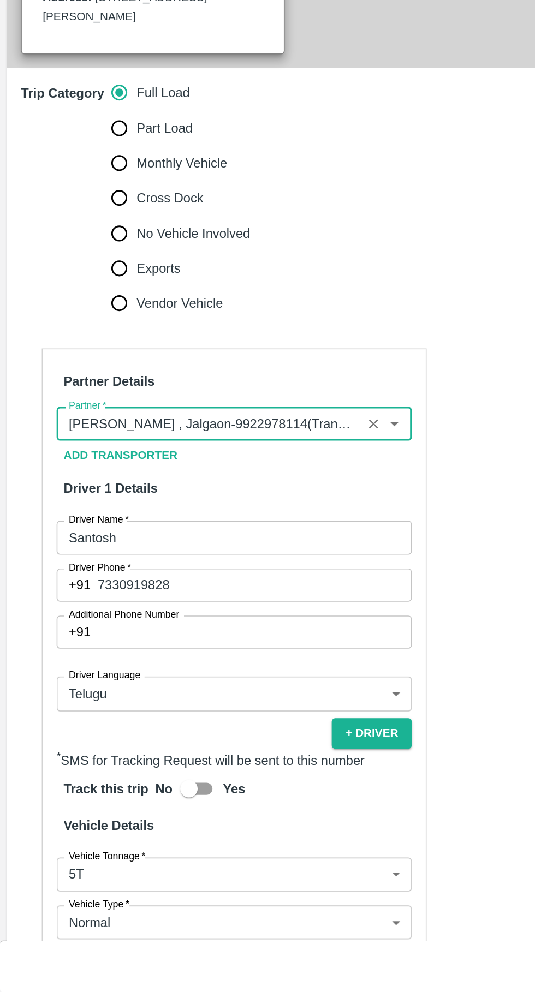
scroll to position [1, 0]
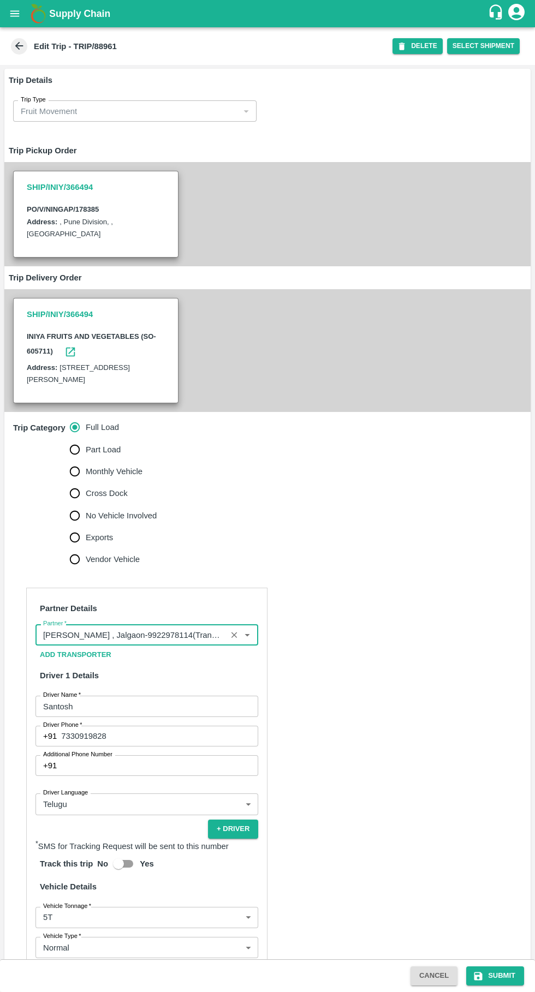
type input "[PERSON_NAME] , Jalgaon-9922978114(Transporter)"
click at [492, 977] on button "Submit" at bounding box center [495, 975] width 58 height 19
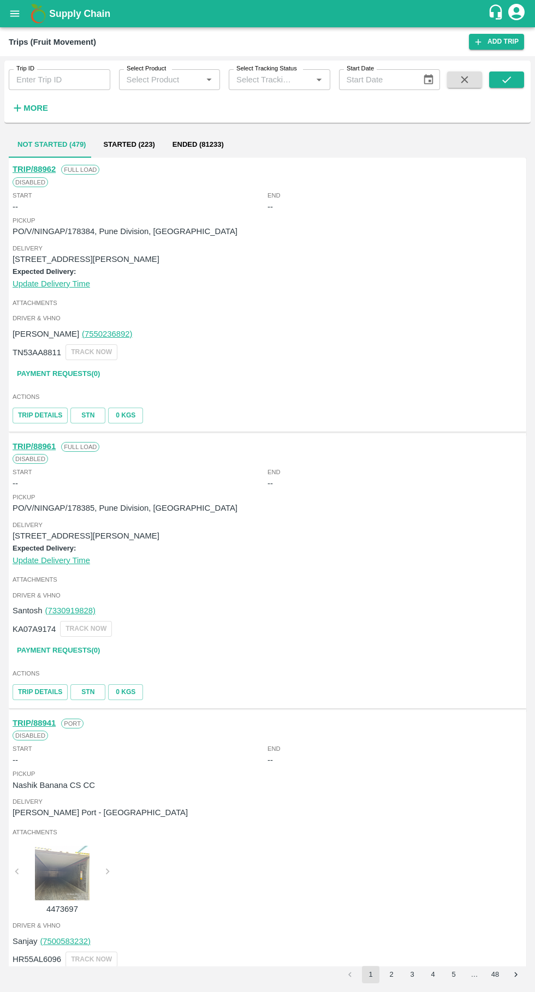
click at [36, 107] on strong "More" at bounding box center [35, 108] width 25 height 9
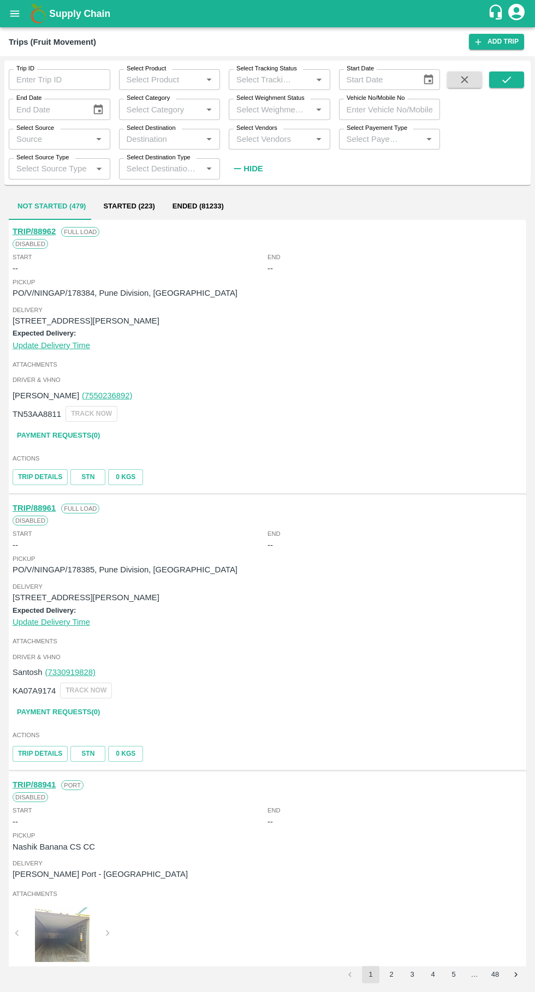
click at [61, 77] on input "Trip ID" at bounding box center [59, 79] width 101 height 21
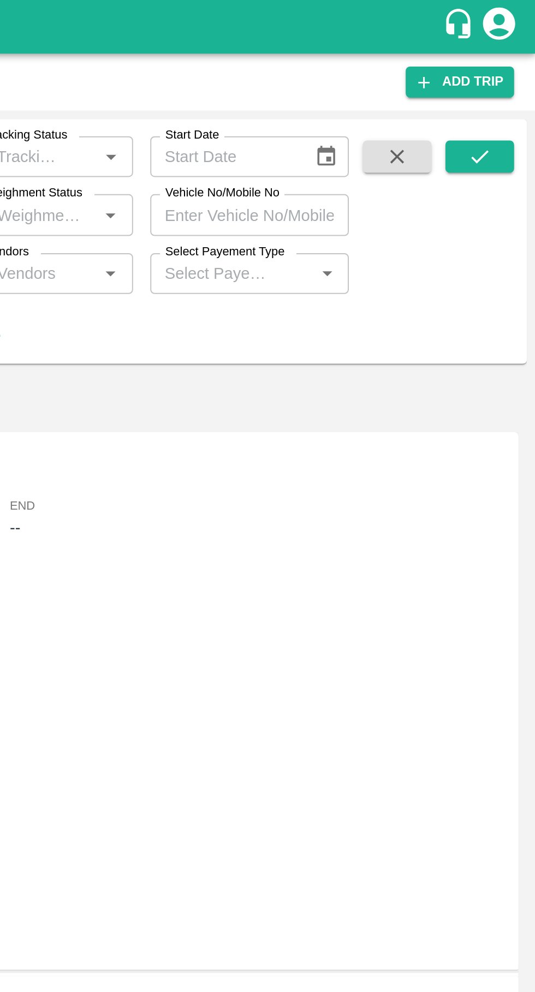
type input "88962"
click at [506, 81] on icon "submit" at bounding box center [506, 79] width 9 height 7
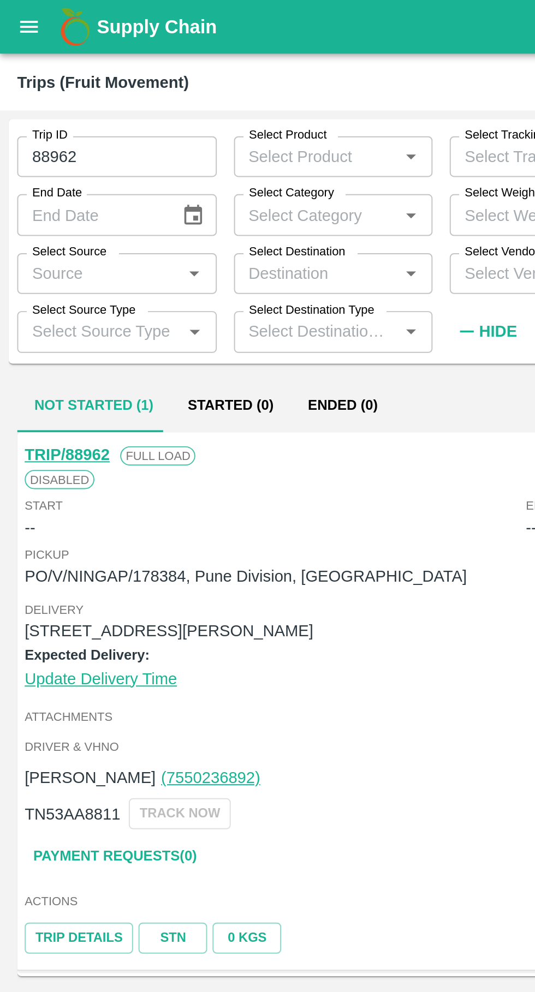
click at [35, 228] on link "TRIP/88962" at bounding box center [34, 231] width 43 height 9
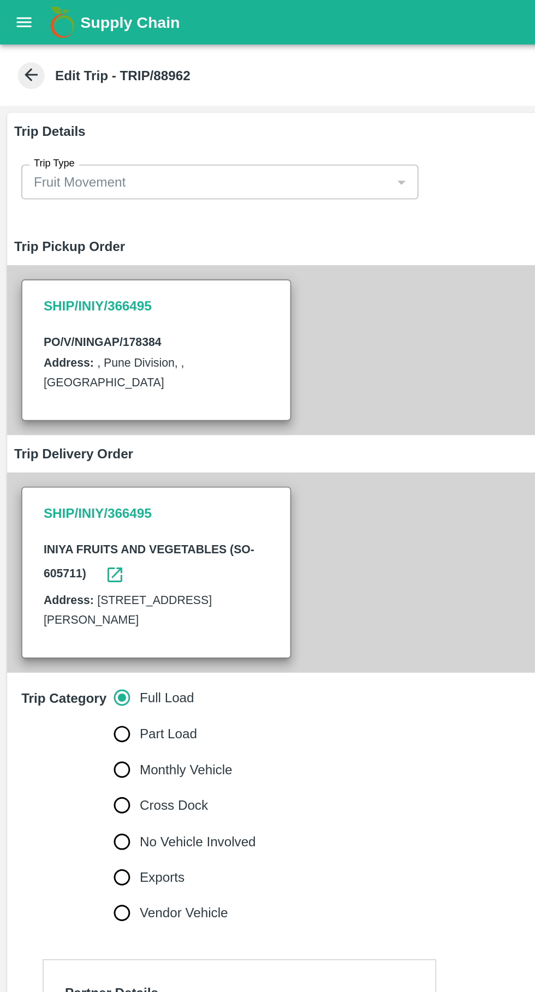
click at [22, 4] on button "open drawer" at bounding box center [14, 13] width 25 height 25
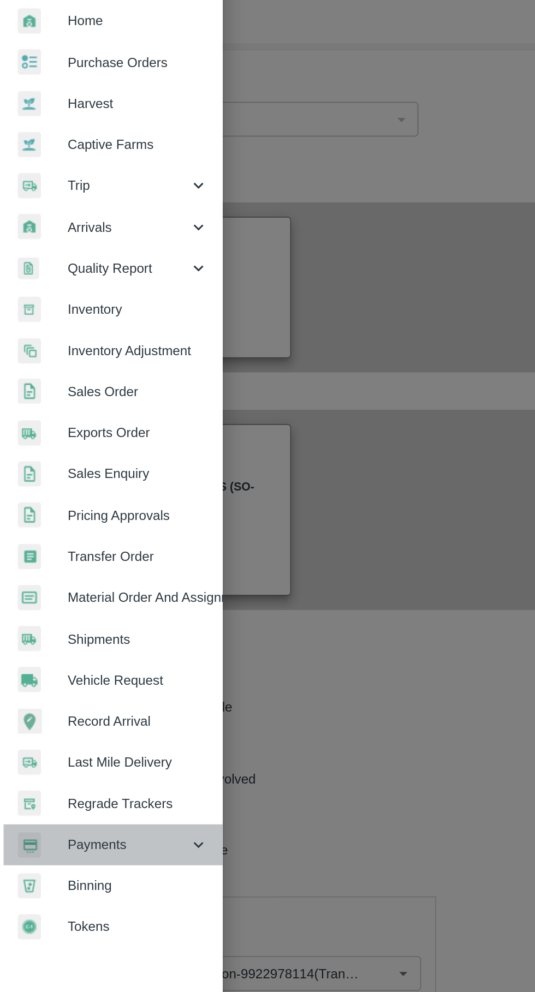
click at [87, 563] on div "Payments" at bounding box center [68, 556] width 136 height 25
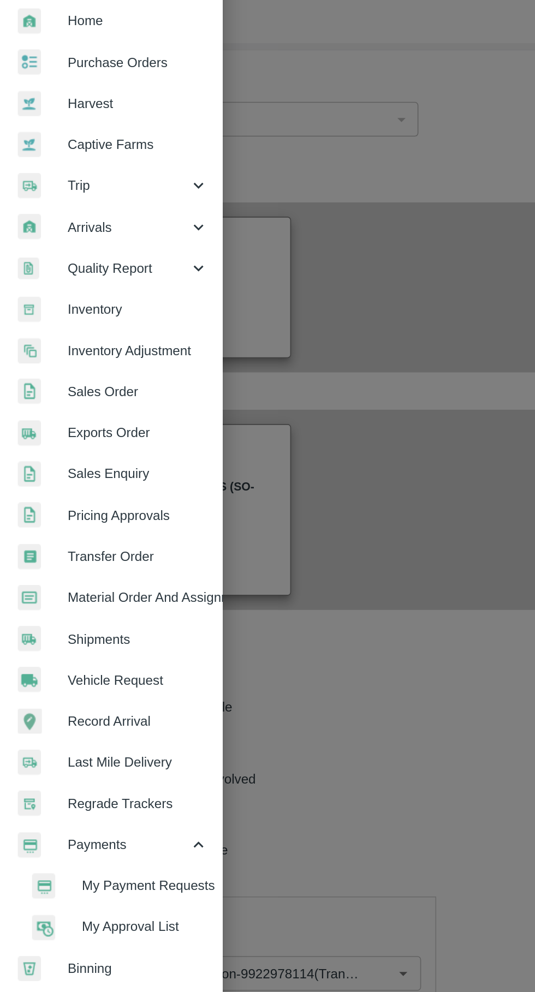
click at [106, 576] on span "My Payment Requests" at bounding box center [88, 581] width 77 height 12
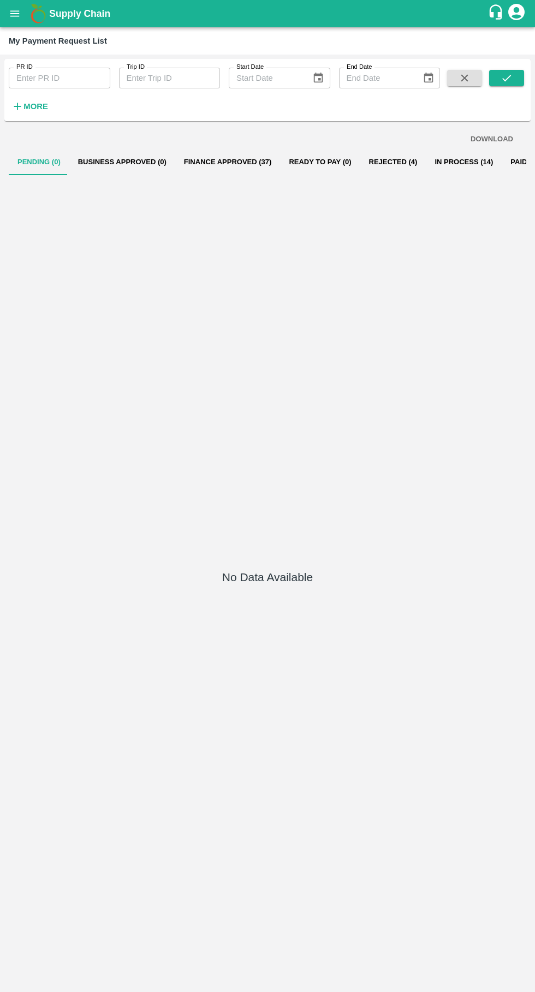
click at [449, 162] on button "In Process (14)" at bounding box center [463, 162] width 76 height 26
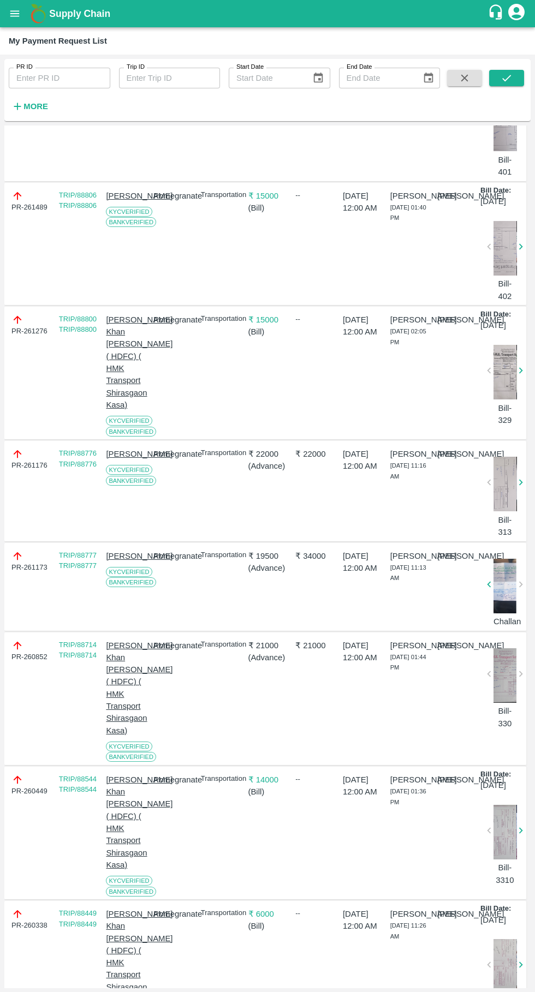
scroll to position [249, 0]
